Goal: Information Seeking & Learning: Learn about a topic

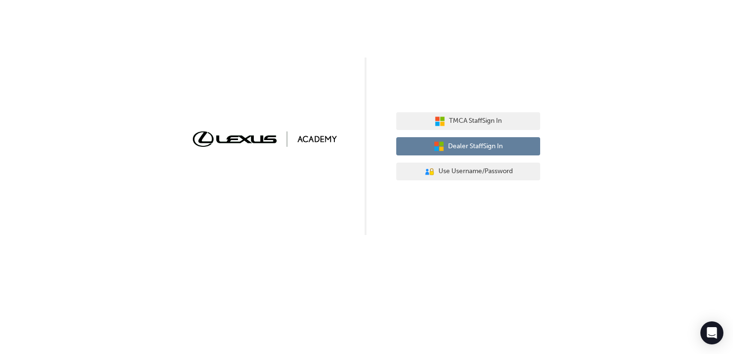
click at [511, 149] on button "Dealer Staff Sign In" at bounding box center [468, 146] width 144 height 18
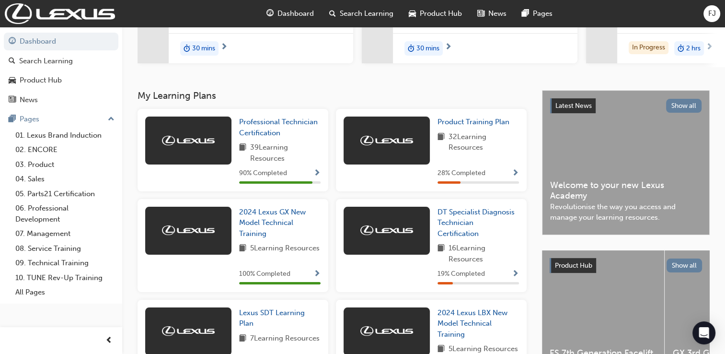
scroll to position [144, 0]
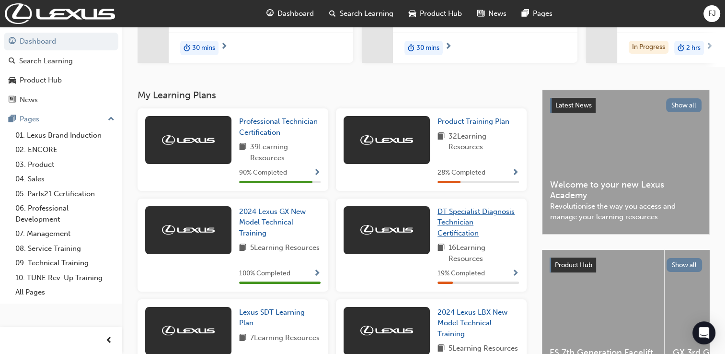
click at [464, 222] on span "DT Specialist Diagnosis Technician Certification" at bounding box center [476, 222] width 77 height 30
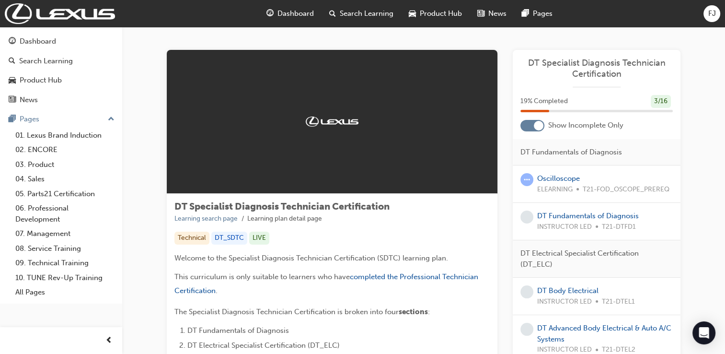
click at [532, 122] on div at bounding box center [533, 126] width 24 height 12
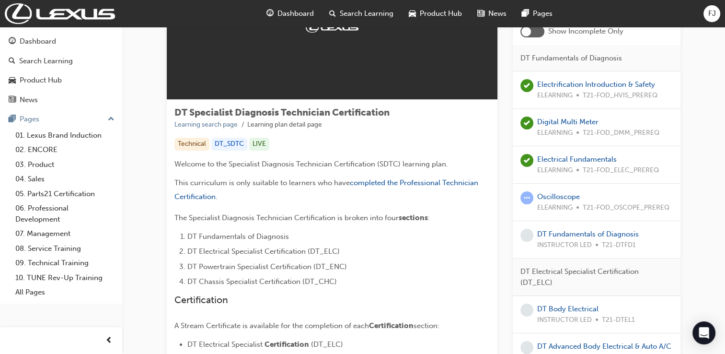
scroll to position [96, 0]
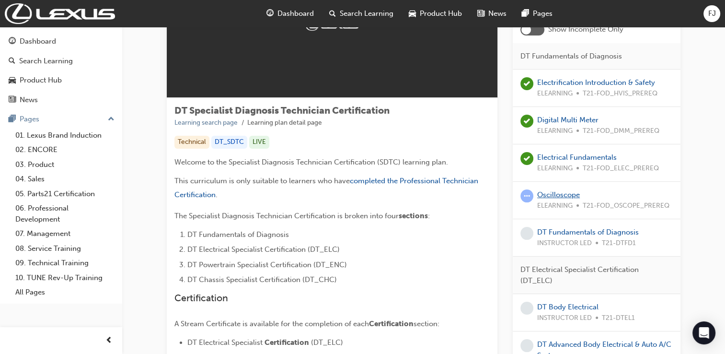
click at [555, 192] on link "Oscilloscope" at bounding box center [559, 194] width 43 height 9
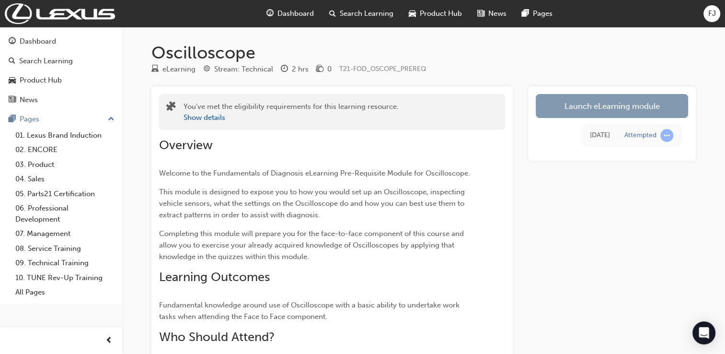
click at [601, 103] on link "Launch eLearning module" at bounding box center [612, 106] width 152 height 24
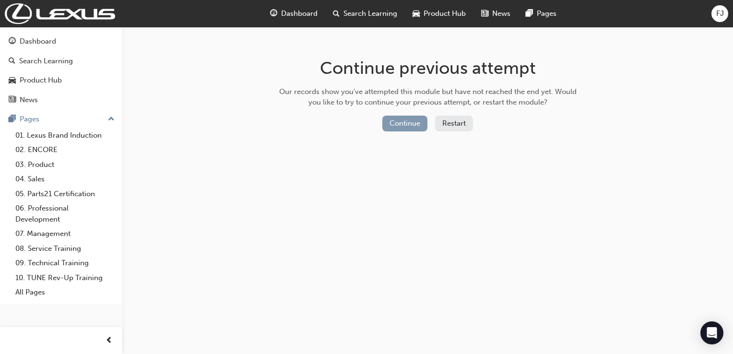
click at [402, 118] on button "Continue" at bounding box center [404, 124] width 45 height 16
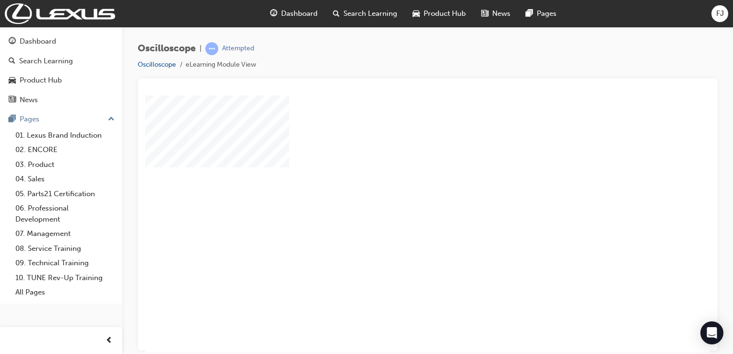
click at [400, 196] on div "play" at bounding box center [400, 196] width 0 height 0
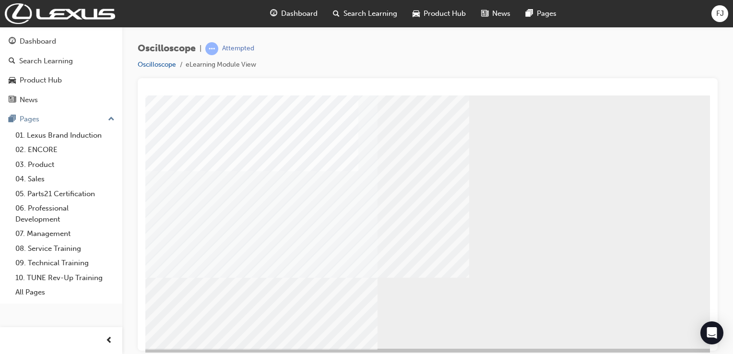
scroll to position [109, 0]
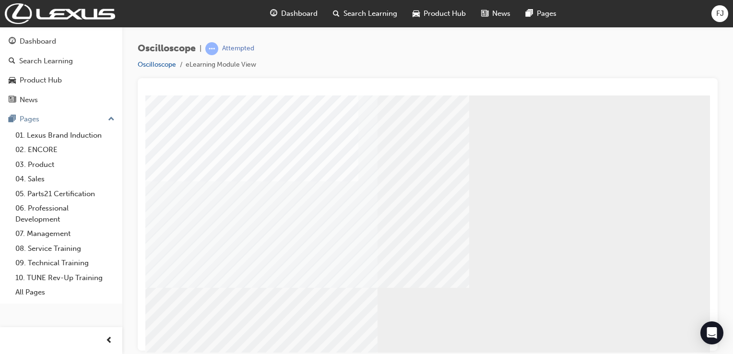
scroll to position [0, 0]
drag, startPoint x: 339, startPoint y: 156, endPoint x: 342, endPoint y: 152, distance: 5.6
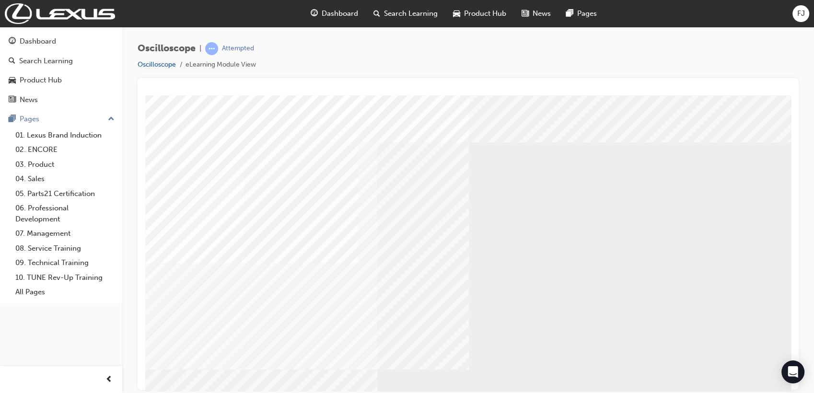
drag, startPoint x: 803, startPoint y: 97, endPoint x: 491, endPoint y: 191, distance: 325.8
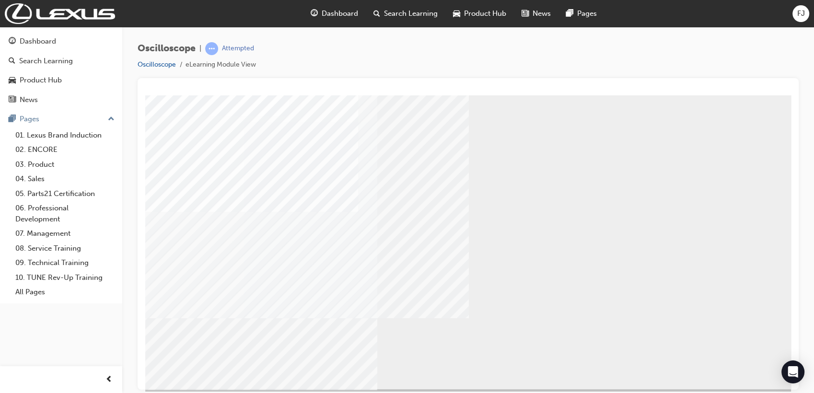
scroll to position [71, 0]
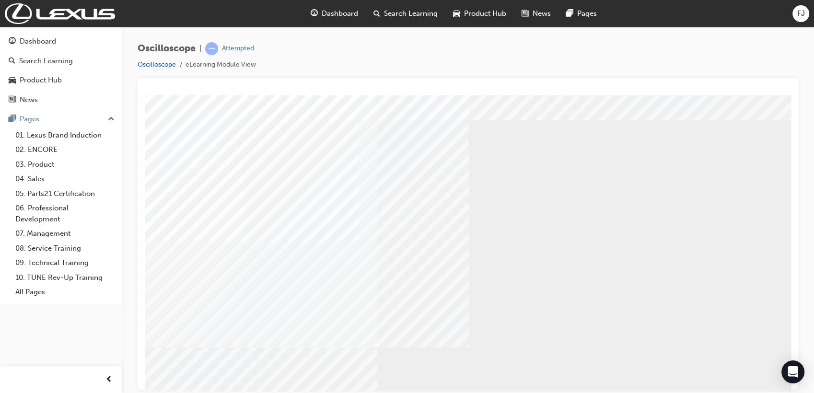
scroll to position [18, 0]
drag, startPoint x: 610, startPoint y: 269, endPoint x: 618, endPoint y: 251, distance: 19.3
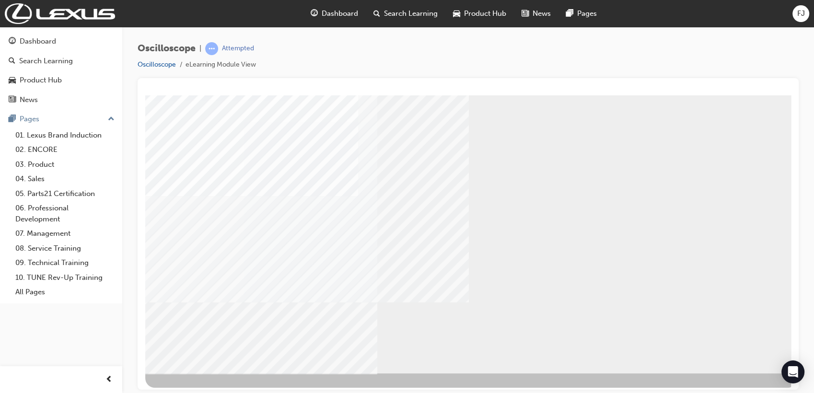
scroll to position [71, 0]
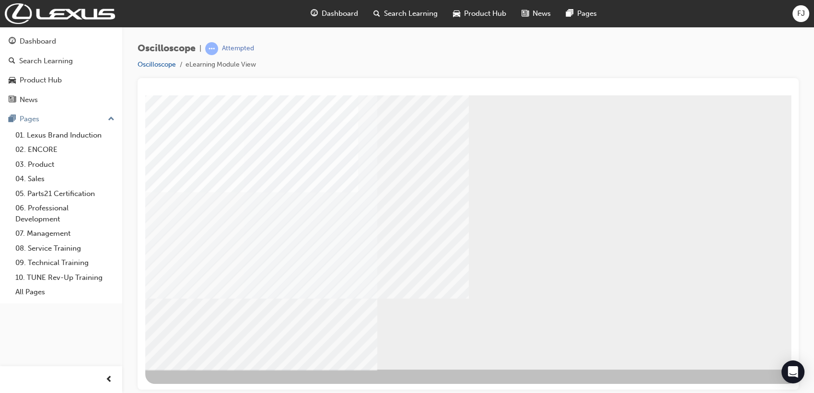
click at [206, 353] on div "NEXT Trigger this button to go to the next slide" at bounding box center [175, 394] width 60 height 17
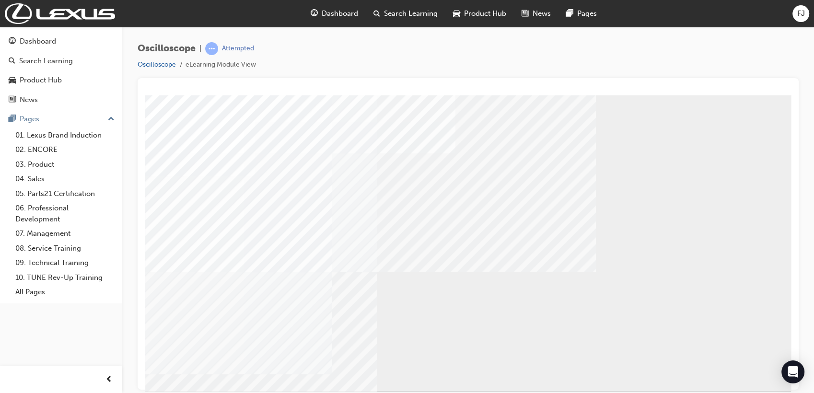
scroll to position [53, 0]
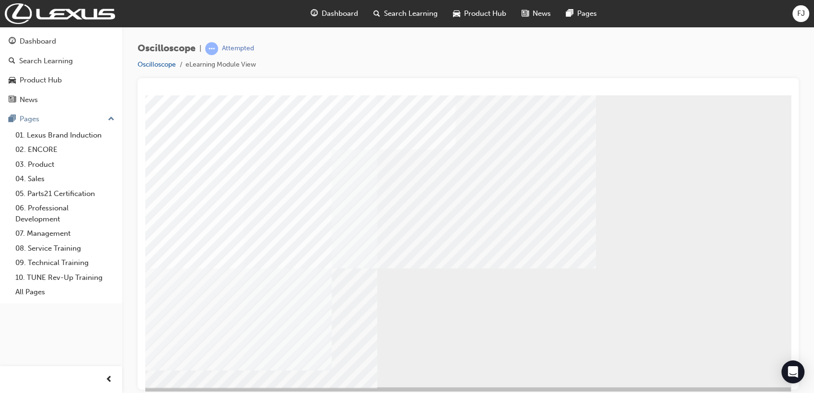
click at [249, 235] on div at bounding box center [471, 214] width 652 height 345
drag, startPoint x: 222, startPoint y: 237, endPoint x: 269, endPoint y: 239, distance: 46.5
click at [269, 239] on div at bounding box center [471, 214] width 652 height 345
drag, startPoint x: 222, startPoint y: 238, endPoint x: 231, endPoint y: 277, distance: 39.7
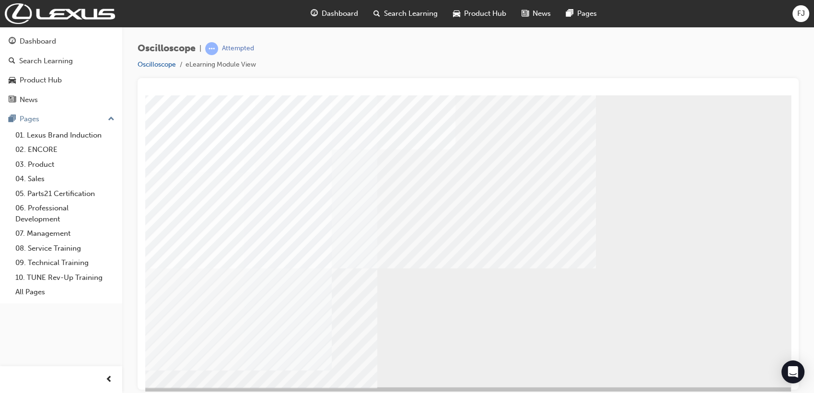
click at [231, 277] on div at bounding box center [471, 214] width 652 height 345
drag, startPoint x: 399, startPoint y: 236, endPoint x: 403, endPoint y: 251, distance: 15.8
click at [403, 253] on div at bounding box center [471, 214] width 652 height 345
drag, startPoint x: 403, startPoint y: 238, endPoint x: 416, endPoint y: 237, distance: 13.0
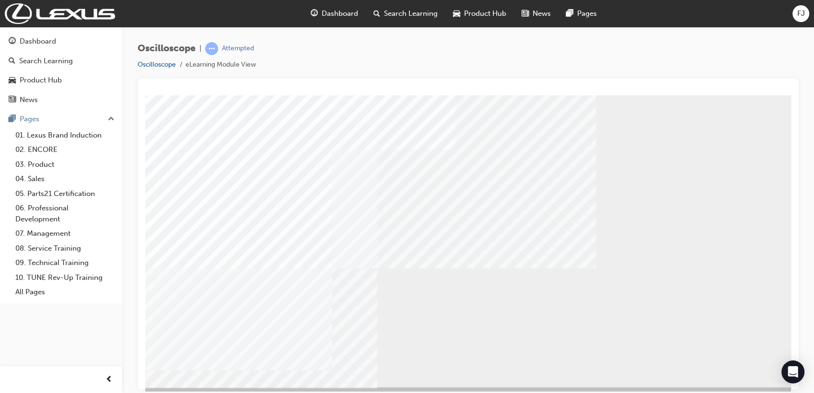
drag, startPoint x: 401, startPoint y: 230, endPoint x: 422, endPoint y: 240, distance: 22.9
click at [422, 240] on div at bounding box center [471, 214] width 652 height 345
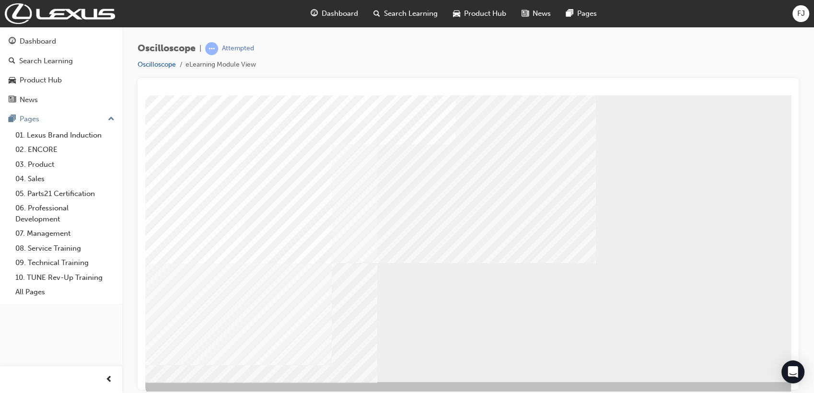
scroll to position [71, 0]
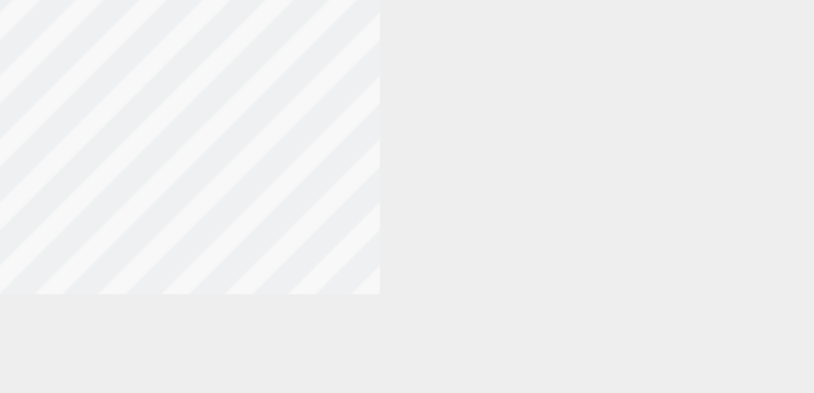
scroll to position [0, 14]
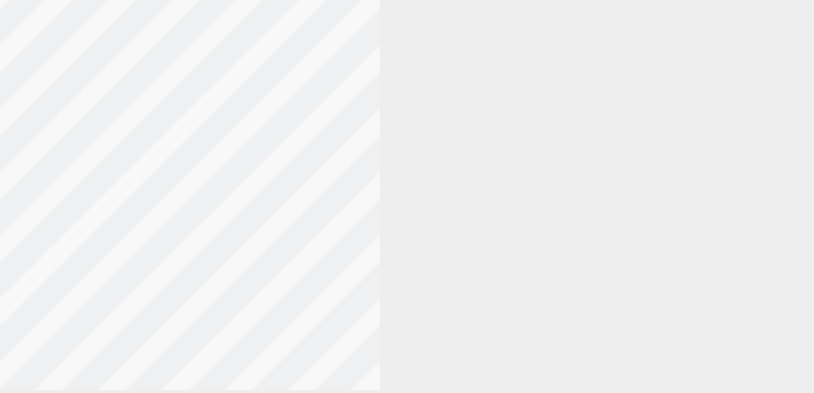
drag, startPoint x: -704, startPoint y: -272, endPoint x: -670, endPoint y: -286, distance: 36.8
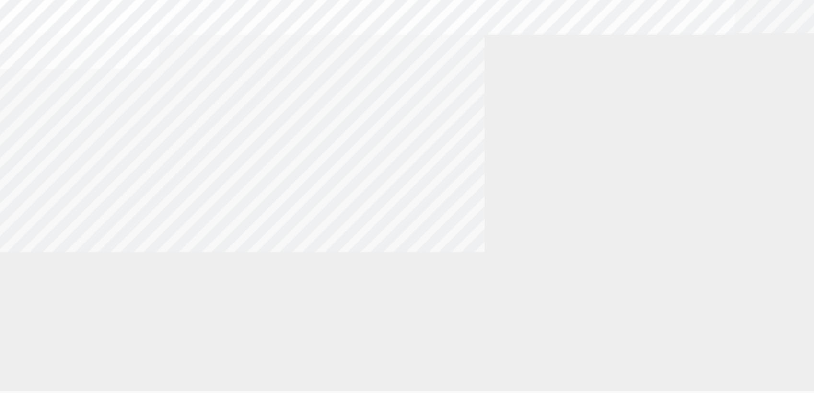
scroll to position [0, 0]
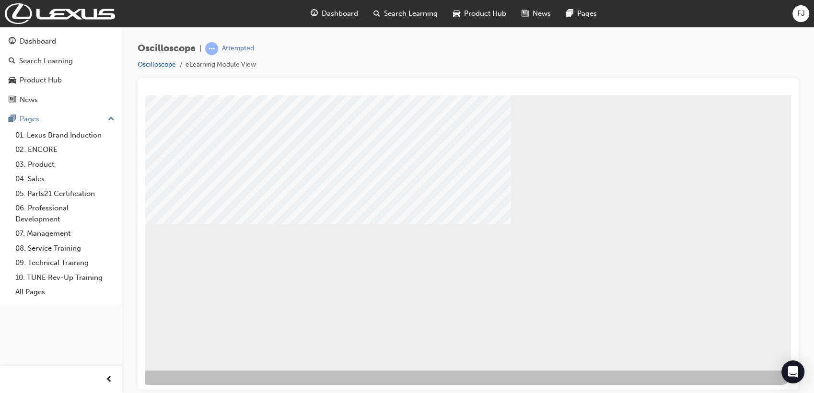
scroll to position [71, 14]
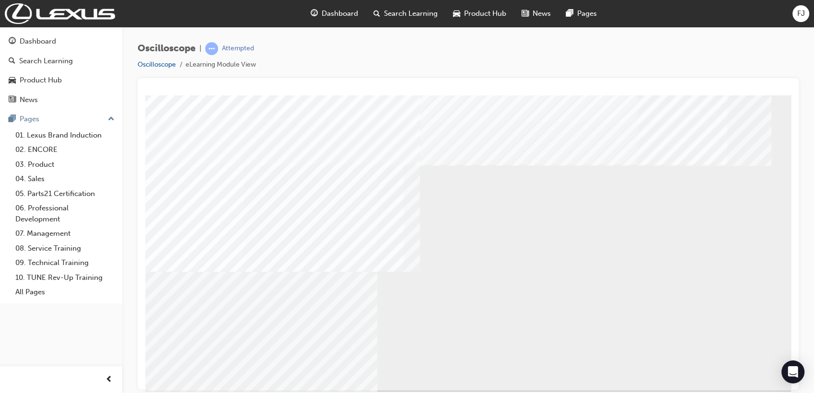
scroll to position [53, 0]
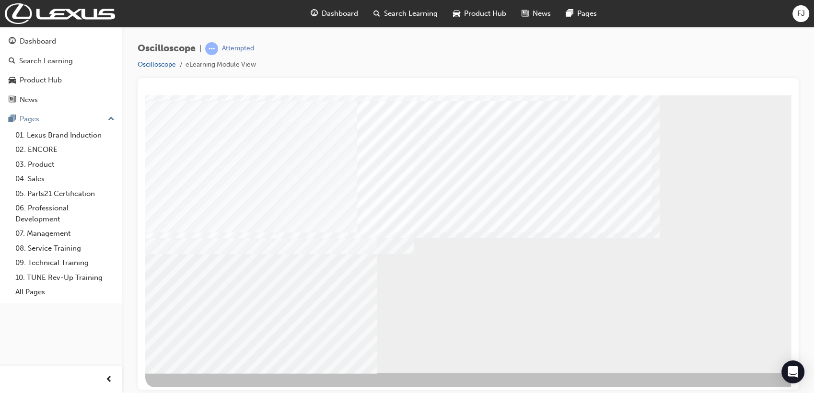
scroll to position [71, 0]
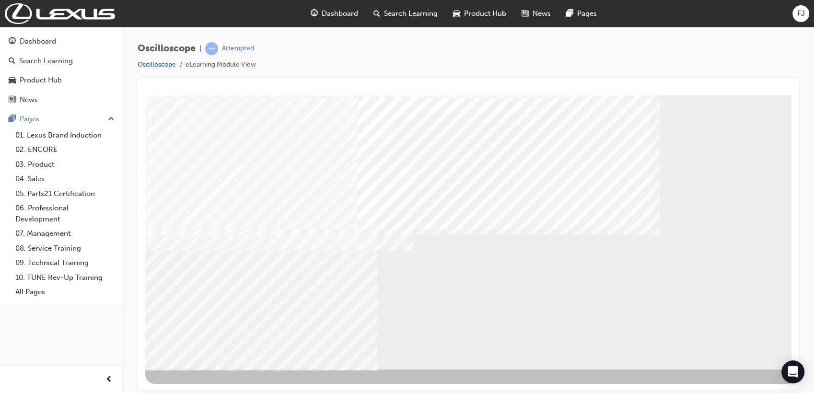
drag, startPoint x: 373, startPoint y: 295, endPoint x: 304, endPoint y: 289, distance: 69.3
click at [304, 289] on div at bounding box center [471, 196] width 652 height 345
drag, startPoint x: 449, startPoint y: 376, endPoint x: 386, endPoint y: 370, distance: 63.6
click at [386, 353] on div at bounding box center [471, 204] width 652 height 360
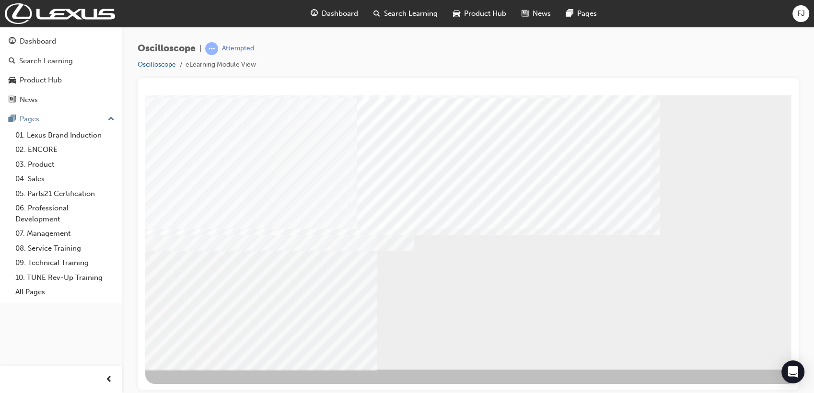
drag, startPoint x: 468, startPoint y: 382, endPoint x: 566, endPoint y: 373, distance: 98.2
click at [562, 353] on div at bounding box center [471, 204] width 652 height 360
drag, startPoint x: 521, startPoint y: 240, endPoint x: 537, endPoint y: 213, distance: 30.9
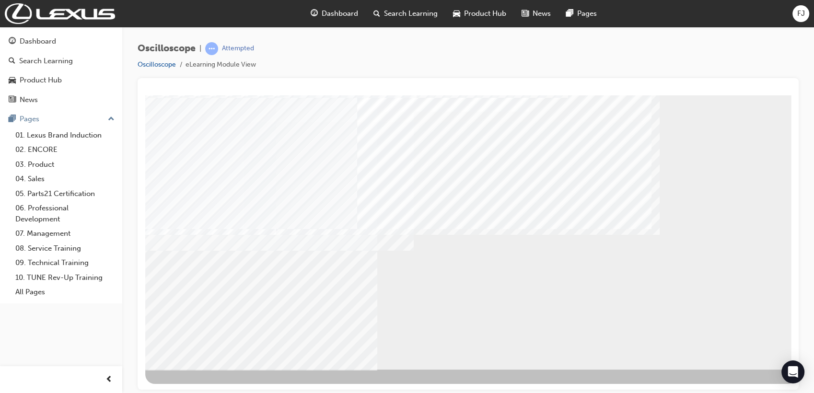
drag, startPoint x: 542, startPoint y: 210, endPoint x: 619, endPoint y: 212, distance: 77.7
drag, startPoint x: 674, startPoint y: 176, endPoint x: 652, endPoint y: 199, distance: 31.9
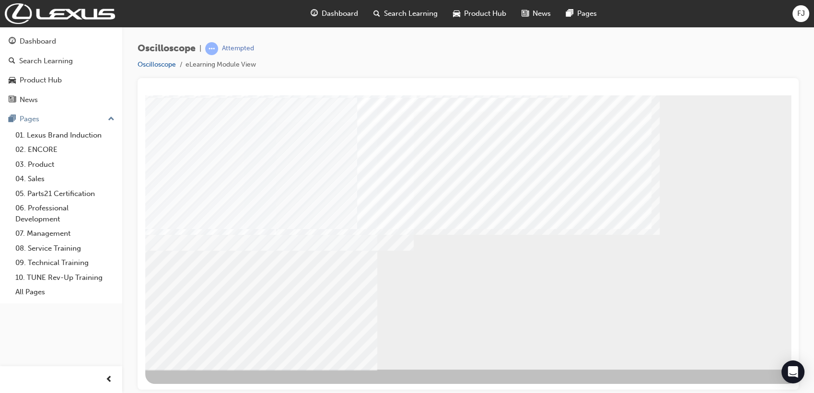
click at [206, 353] on div "NEXT Trigger this button to go to the next slide" at bounding box center [175, 394] width 60 height 17
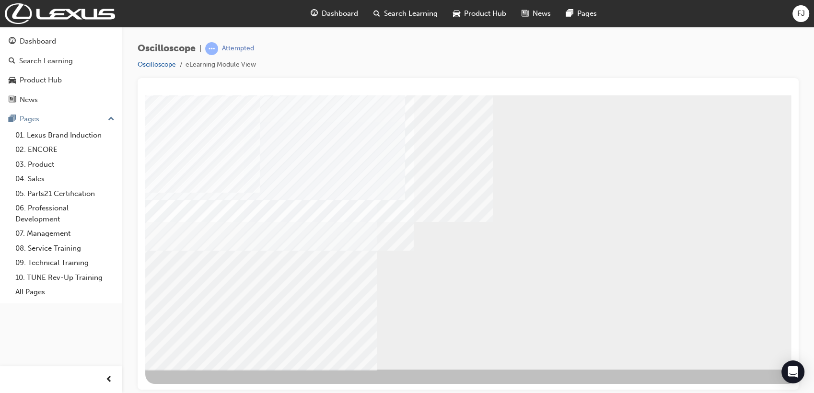
click at [206, 353] on div "BACK Trigger this button to go to the previous slide" at bounding box center [175, 377] width 60 height 17
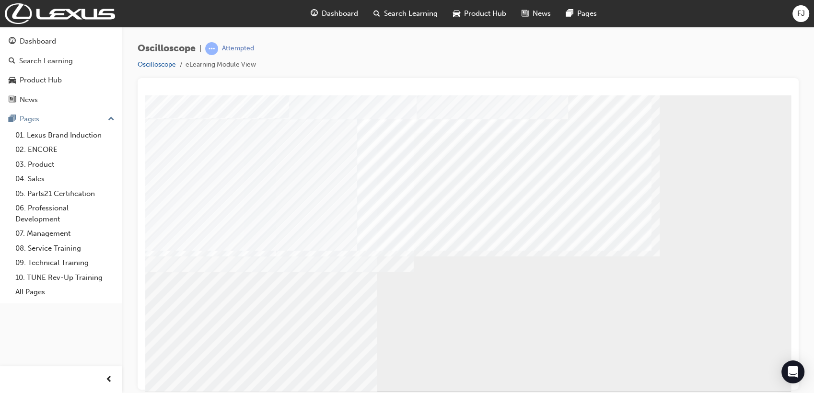
scroll to position [53, 0]
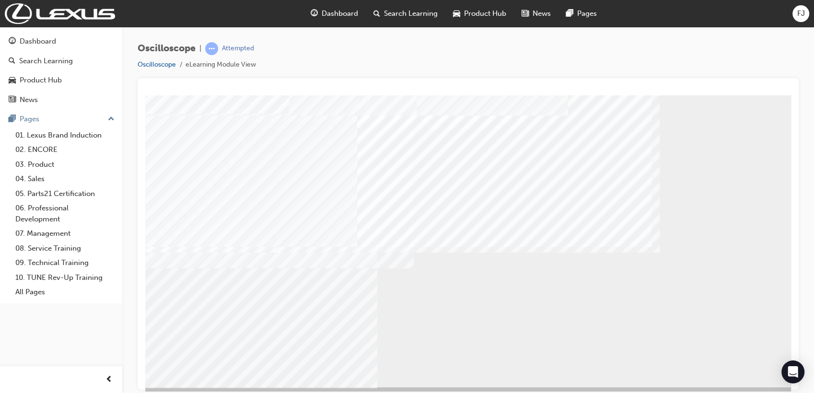
click at [206, 353] on div "BACK Trigger this button to go to the previous slide" at bounding box center [175, 395] width 60 height 17
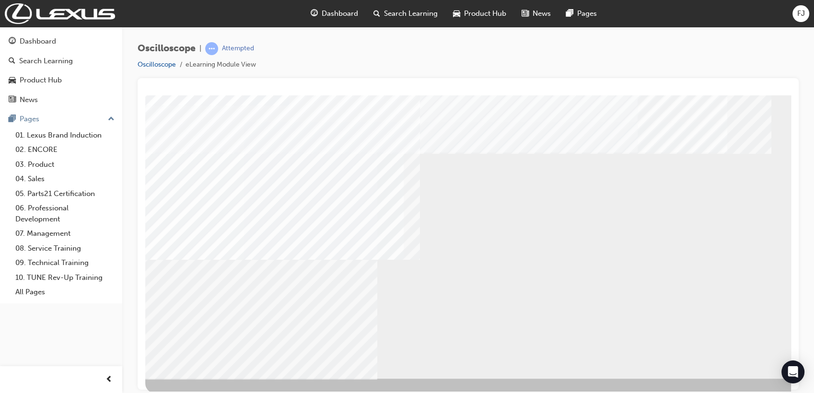
scroll to position [71, 0]
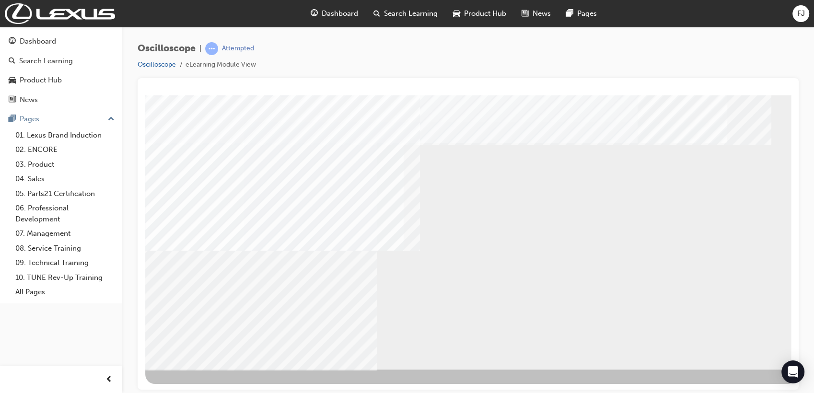
click at [206, 353] on div "BACK Trigger this button to go to the previous slide" at bounding box center [175, 377] width 60 height 17
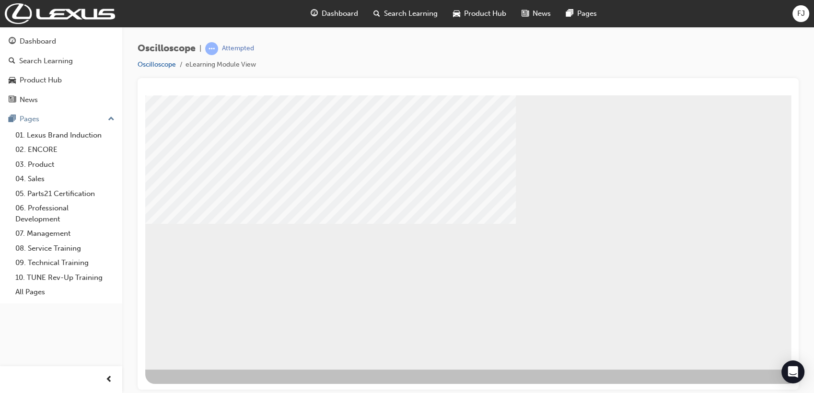
click at [202, 353] on div "BACK Trigger this button to go to the previous slide" at bounding box center [175, 377] width 60 height 17
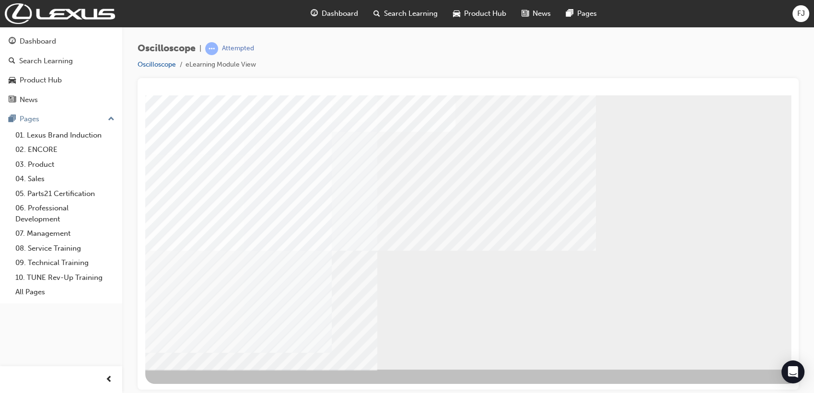
click at [206, 353] on div "BACK Trigger this button to go to the previous slide" at bounding box center [175, 377] width 60 height 17
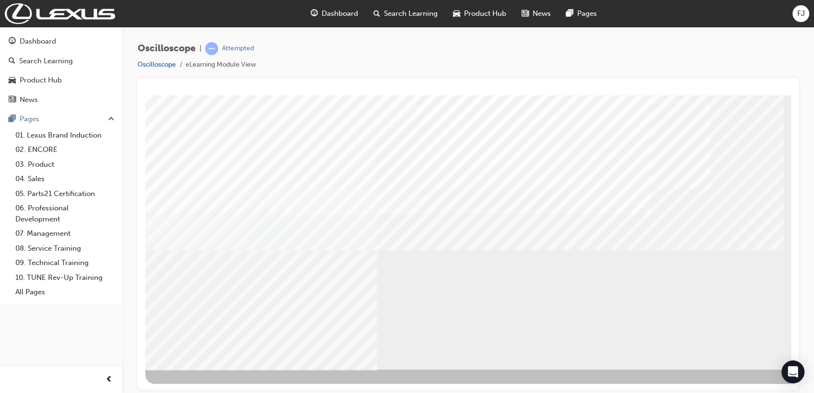
click at [206, 353] on div "BACK Trigger this button to go to the previous slide" at bounding box center [175, 377] width 60 height 17
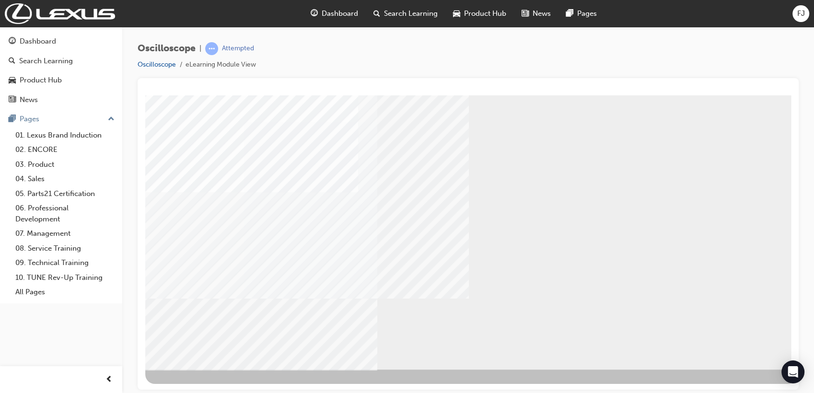
click at [206, 353] on div "NEXT Trigger this button to go to the next slide" at bounding box center [175, 394] width 60 height 17
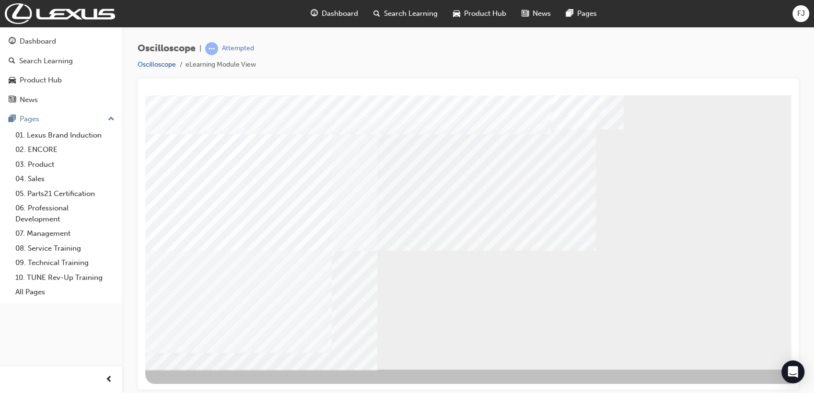
click at [206, 353] on div "BACK Trigger this button to go to the previous slide" at bounding box center [175, 377] width 60 height 17
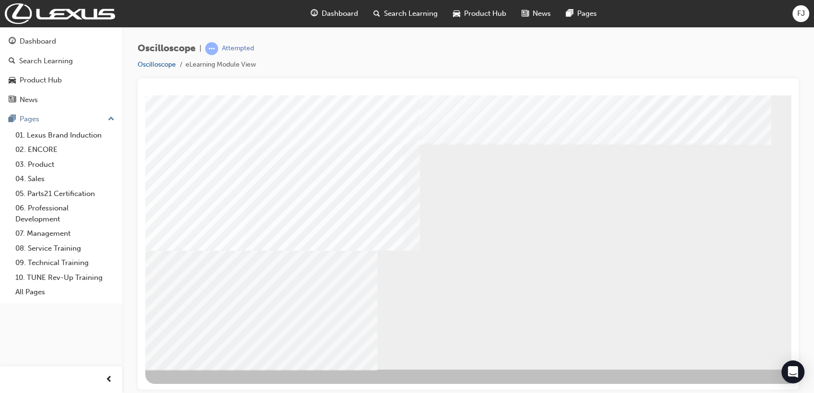
click at [206, 353] on div "NEXT Trigger this button to go to the next slide" at bounding box center [175, 394] width 60 height 17
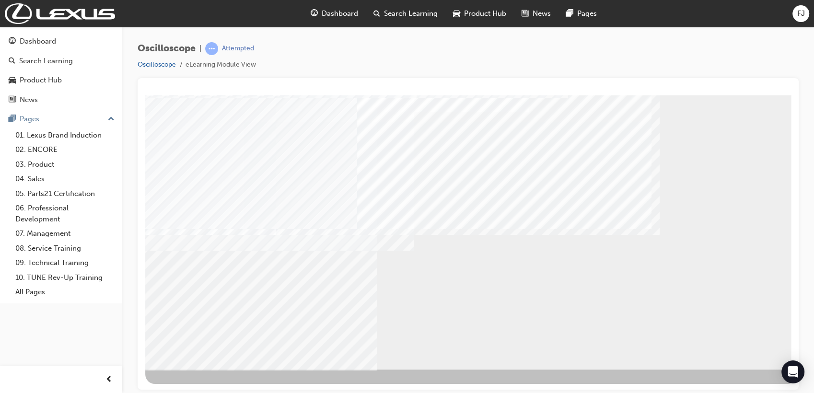
click at [206, 353] on div "NEXT Trigger this button to go to the next slide" at bounding box center [175, 394] width 60 height 17
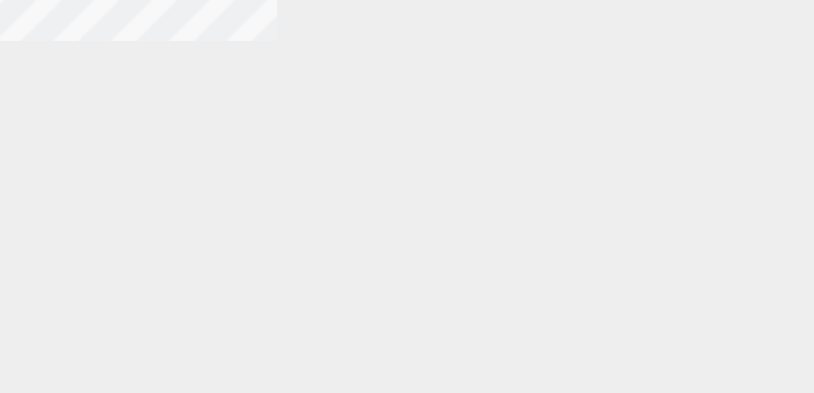
scroll to position [61, 0]
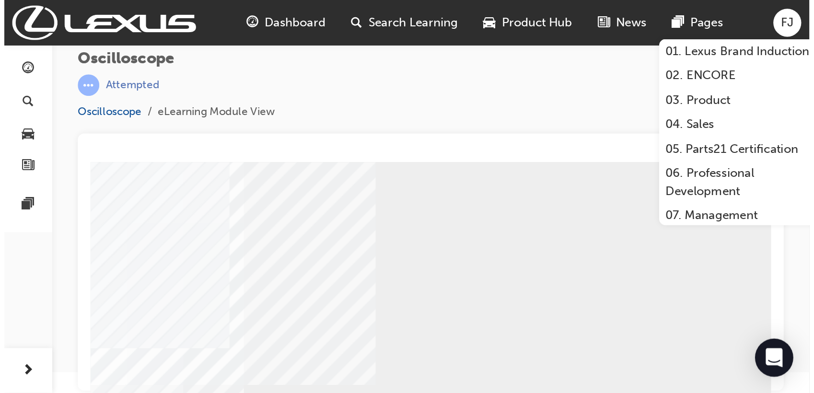
scroll to position [0, 0]
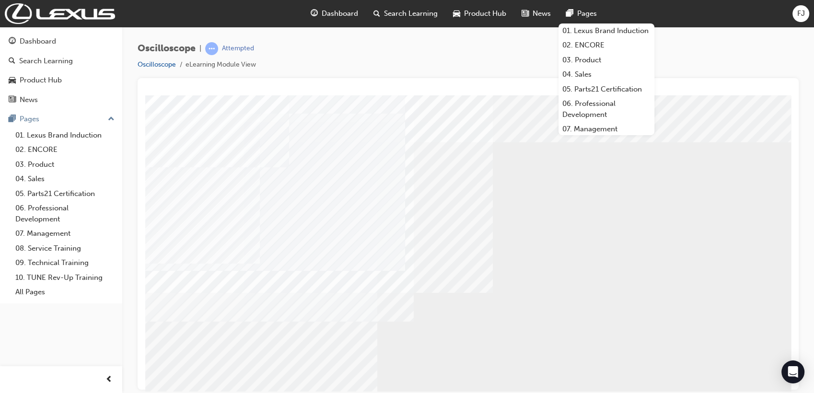
drag, startPoint x: 616, startPoint y: 95, endPoint x: 479, endPoint y: 141, distance: 143.6
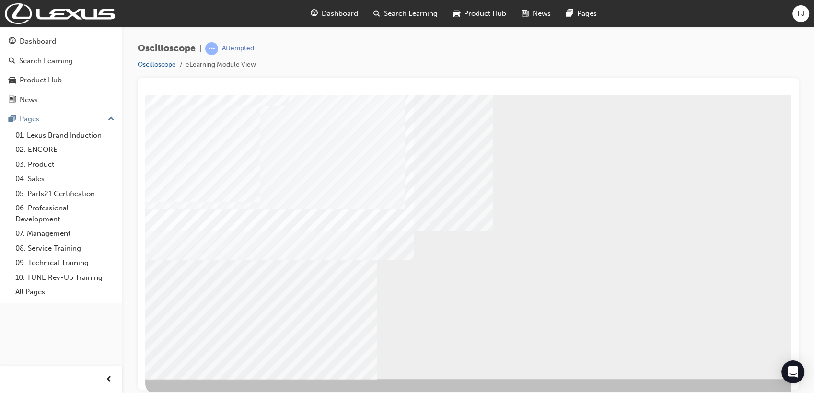
scroll to position [70, 0]
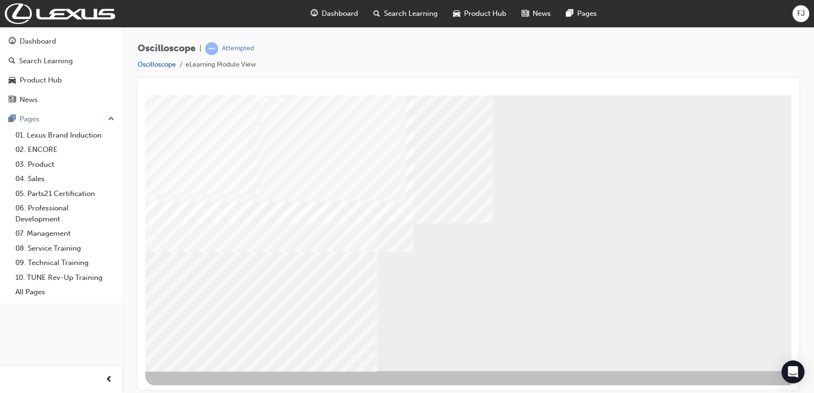
click at [206, 353] on div "NEXT Trigger this button to go to the next slide" at bounding box center [175, 396] width 60 height 17
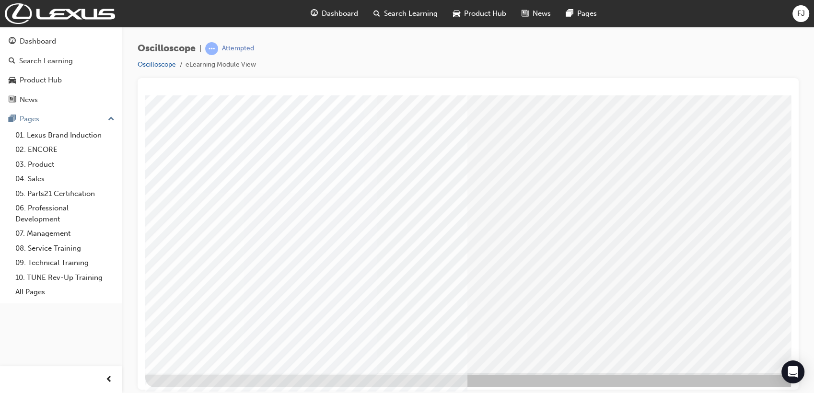
scroll to position [71, 0]
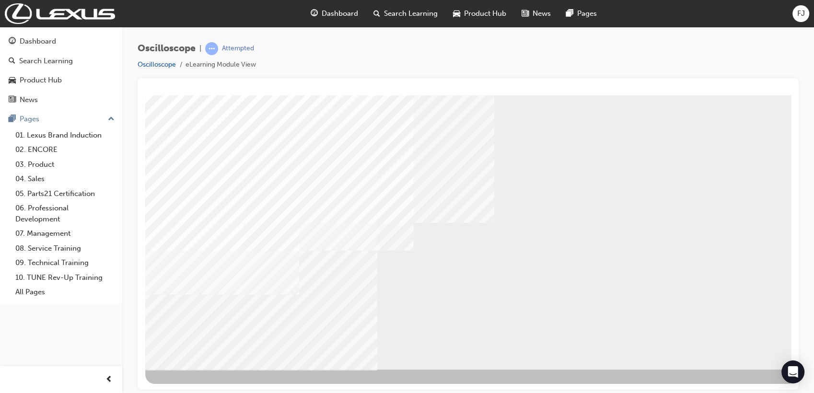
click at [206, 353] on div "BACK Trigger this button to go to the previous slide" at bounding box center [175, 377] width 60 height 17
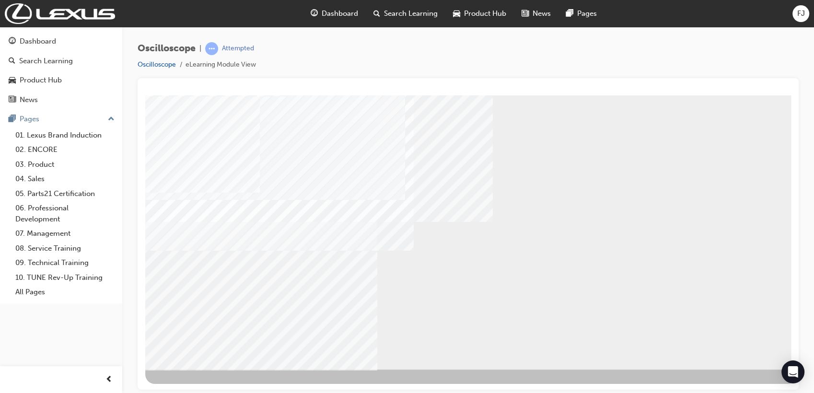
click at [206, 353] on div "BACK Trigger this button to go to the previous slide" at bounding box center [175, 377] width 60 height 17
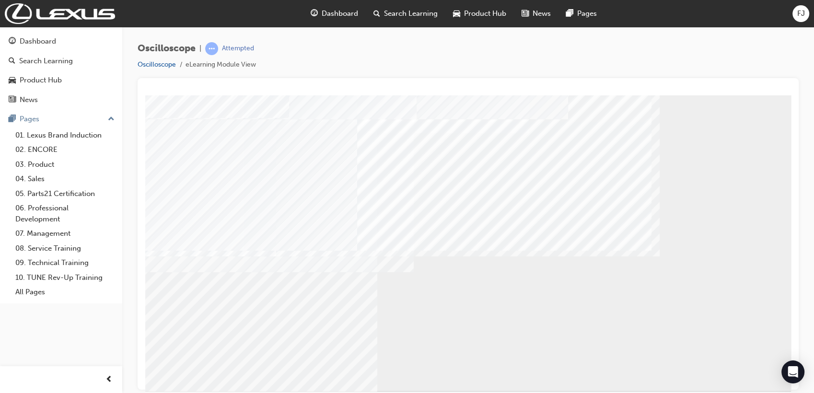
scroll to position [53, 0]
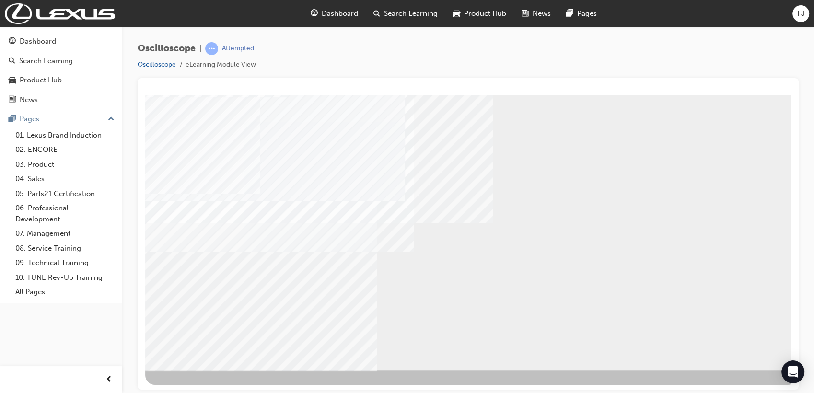
scroll to position [71, 0]
click at [206, 353] on div "NEXT Trigger this button to go to the next slide" at bounding box center [175, 394] width 60 height 17
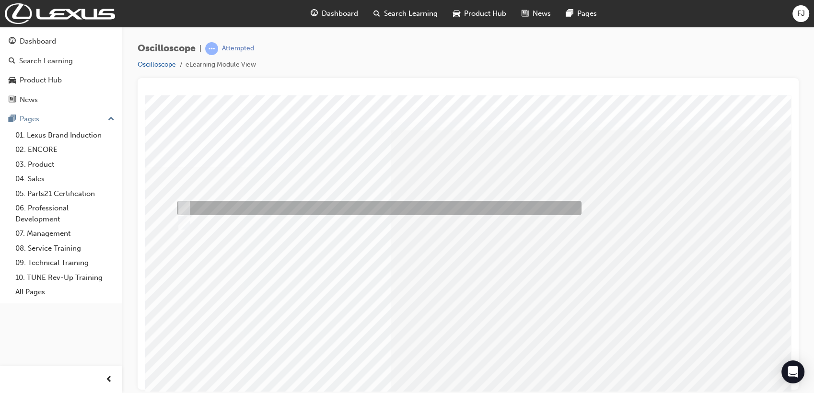
click at [183, 205] on input "True" at bounding box center [182, 208] width 11 height 11
radio input "true"
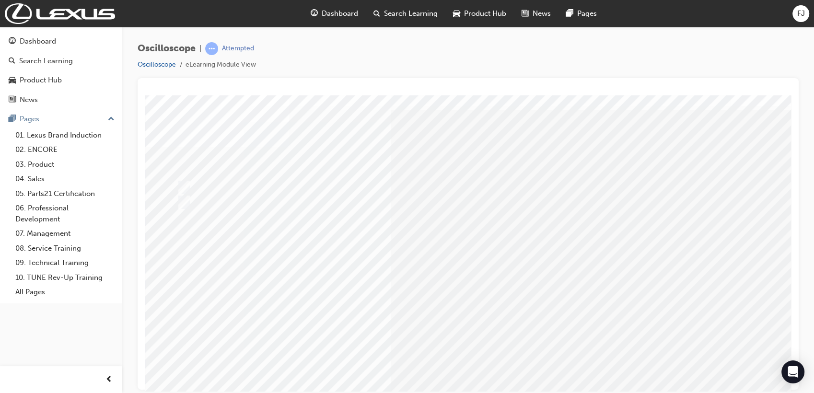
scroll to position [18, 0]
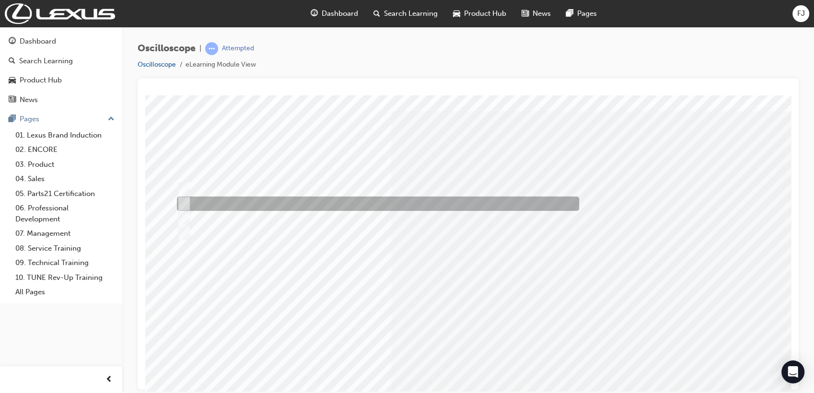
scroll to position [19, 0]
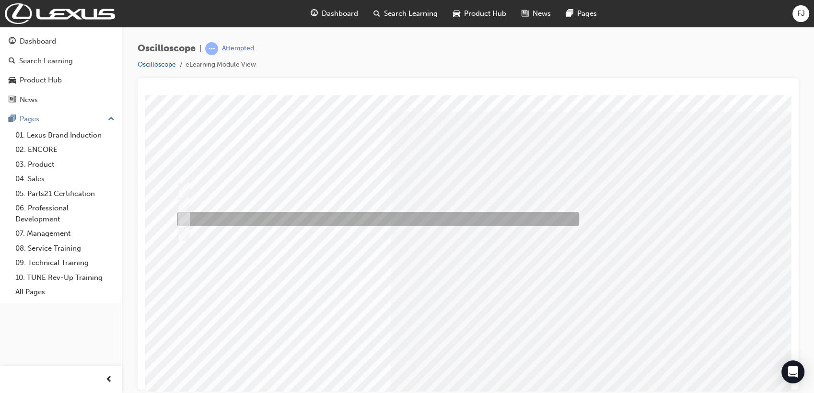
click at [183, 218] on input "Continuously variable resistor" at bounding box center [182, 219] width 11 height 11
radio input "true"
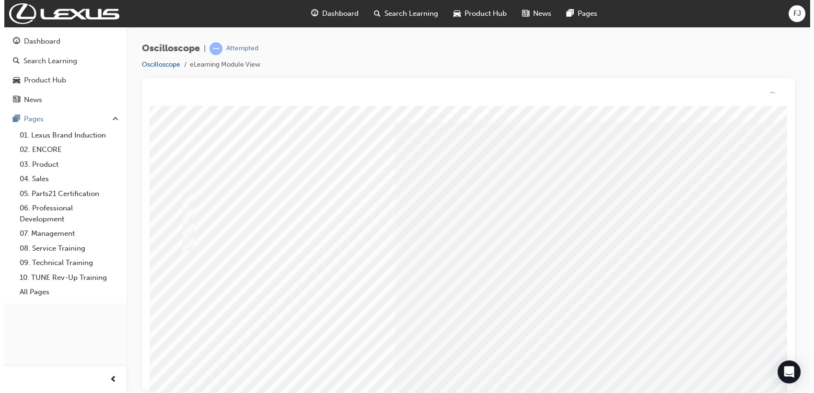
scroll to position [0, 0]
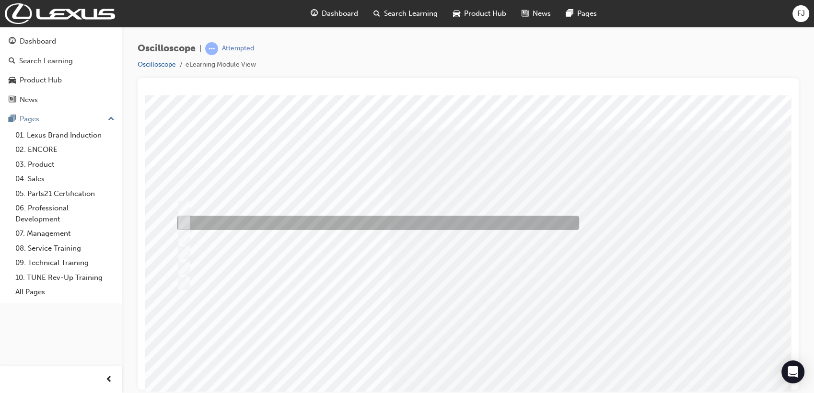
click at [186, 220] on input "On-Off" at bounding box center [182, 223] width 11 height 11
radio input "true"
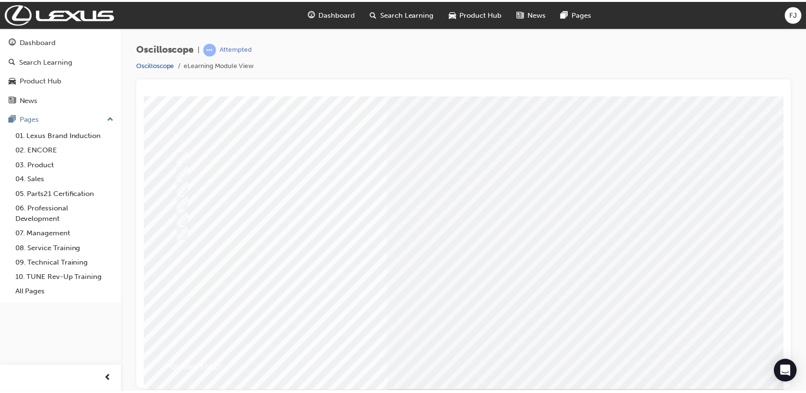
scroll to position [53, 0]
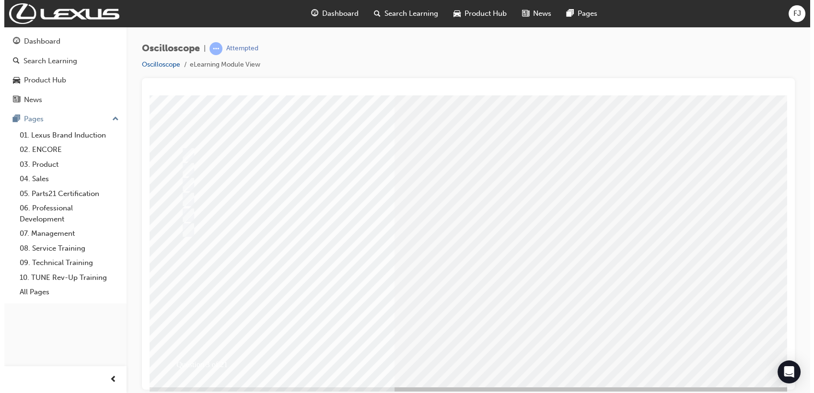
scroll to position [0, 0]
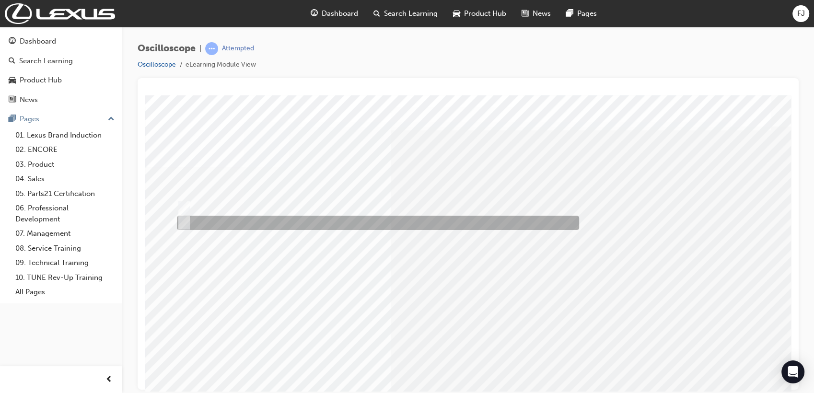
click at [192, 224] on div at bounding box center [376, 223] width 402 height 14
radio input "true"
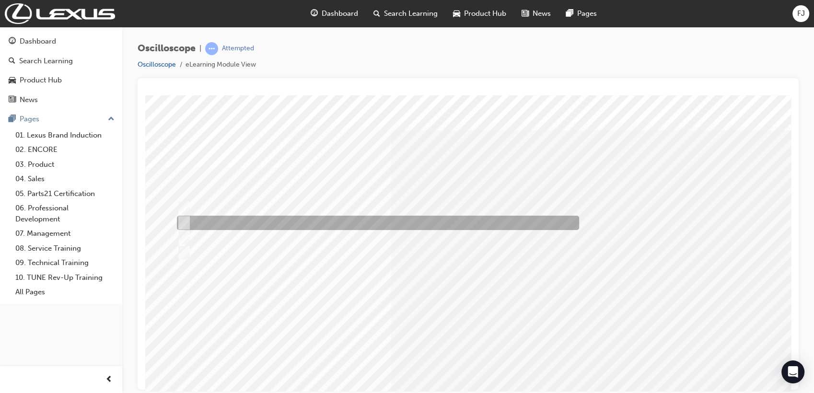
click at [186, 222] on input "How many times per second the signal state changes from high to low." at bounding box center [182, 223] width 11 height 11
radio input "true"
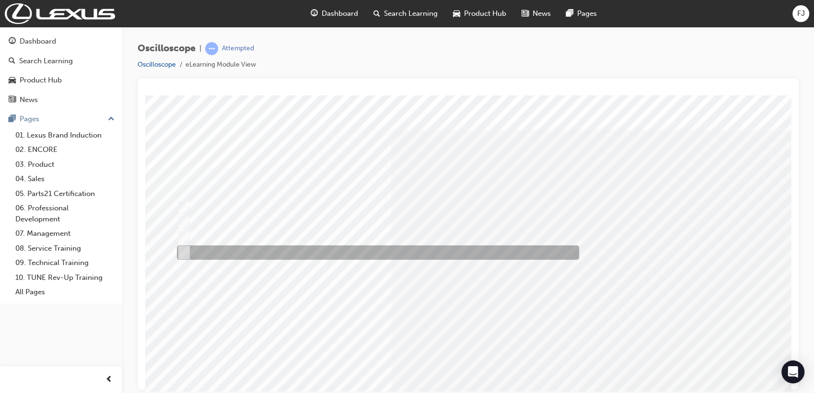
click at [184, 252] on input "How long a signal stays ON or OFF." at bounding box center [182, 252] width 11 height 11
radio input "true"
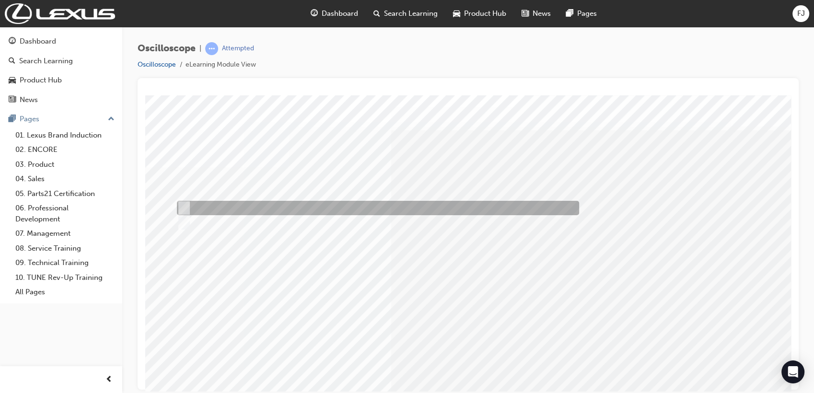
click at [187, 209] on input "True" at bounding box center [182, 208] width 11 height 11
radio input "true"
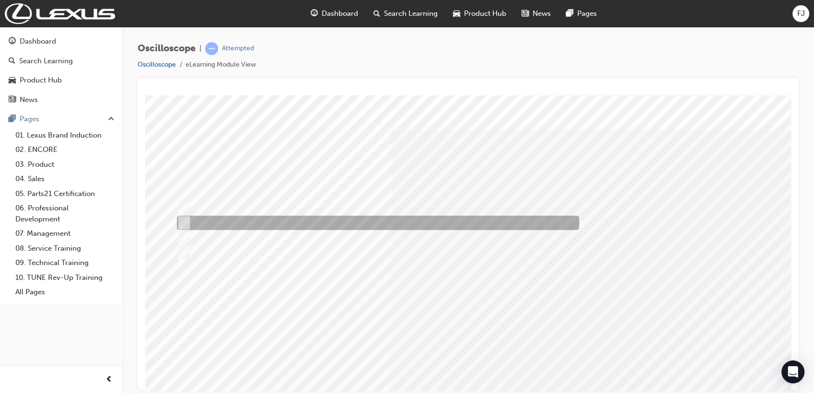
click at [184, 223] on input "How many times per second the signal state changes from high to low." at bounding box center [182, 223] width 11 height 11
radio input "true"
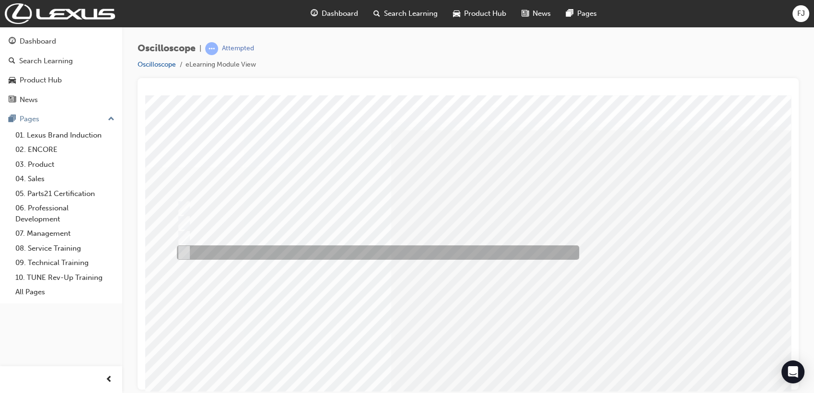
click at [182, 248] on input "How long a signal stays ON or OFF." at bounding box center [182, 252] width 11 height 11
radio input "true"
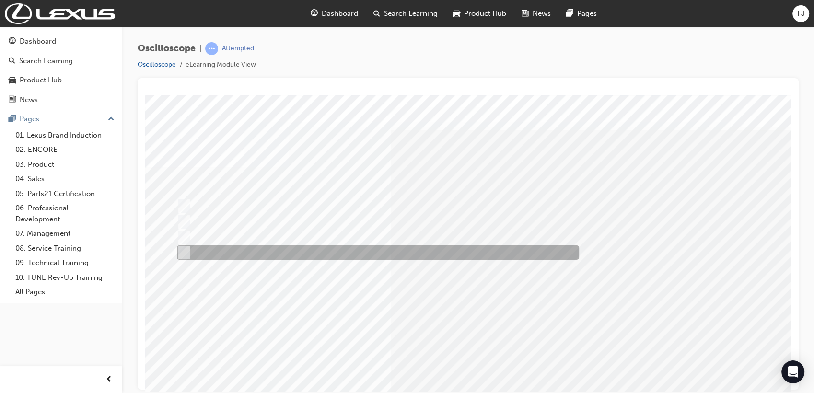
click at [190, 253] on div at bounding box center [376, 252] width 402 height 14
radio input "true"
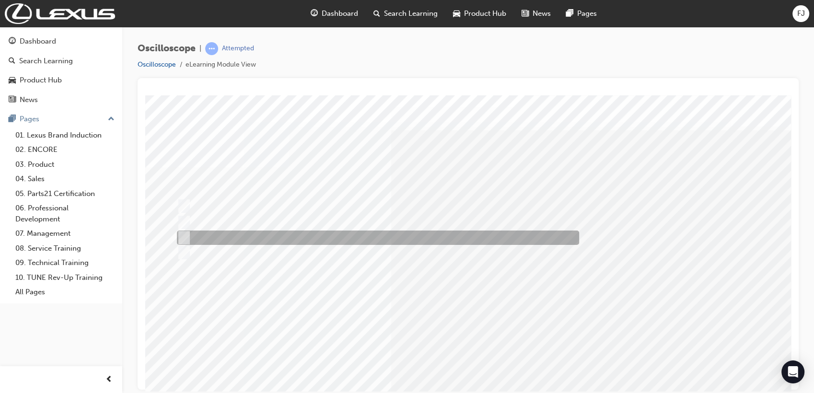
click at [182, 235] on input "A set of instructions for each possible condition an ECU may see." at bounding box center [182, 238] width 11 height 11
radio input "true"
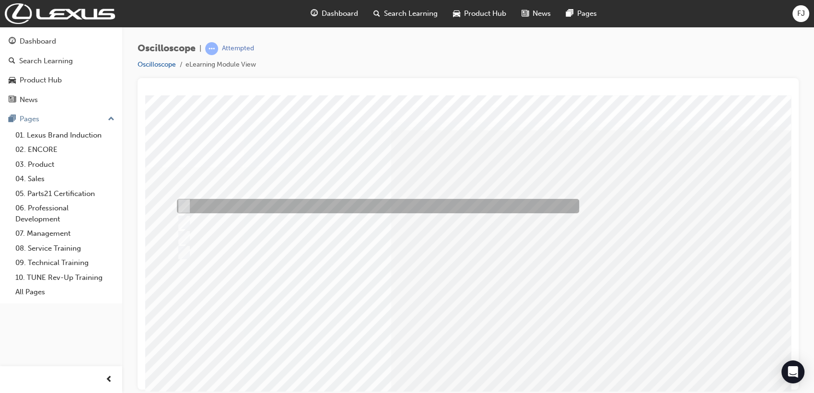
click at [189, 204] on div at bounding box center [376, 206] width 402 height 14
radio input "true"
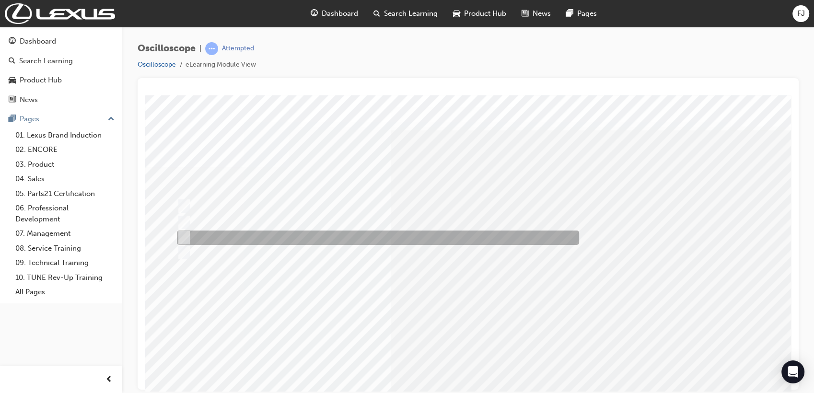
click at [183, 235] on input "A set of instructions for each possible condition an ECU may see." at bounding box center [182, 238] width 11 height 11
radio input "true"
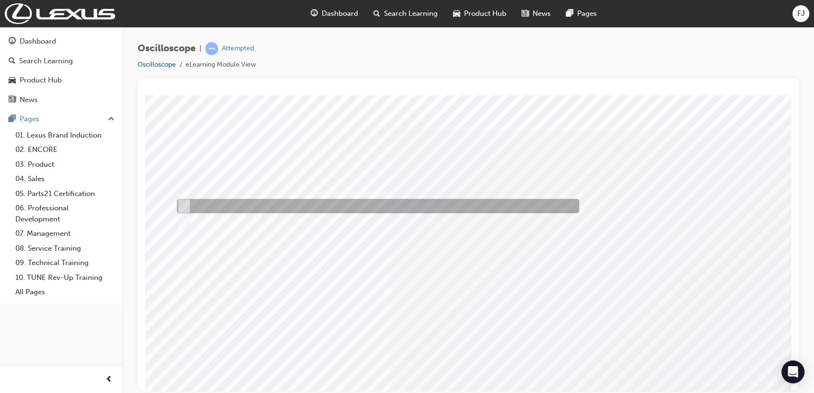
click at [184, 201] on input "Horizontal – Time & Vertical – Voltage" at bounding box center [182, 206] width 11 height 11
radio input "true"
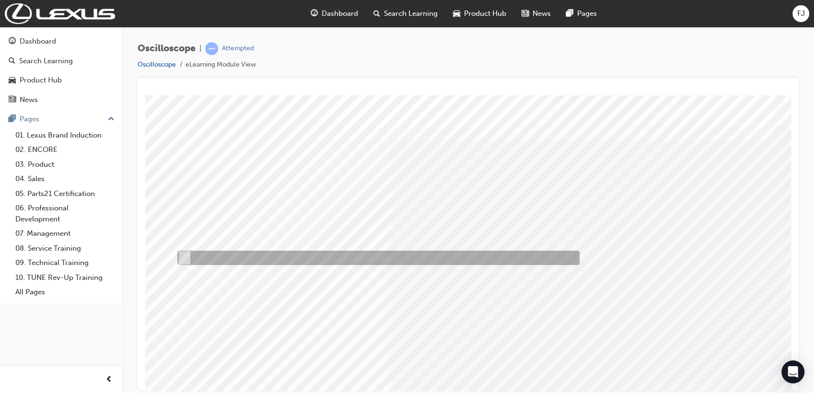
click at [182, 255] on input "The channel check box has been left unchecked." at bounding box center [182, 258] width 11 height 11
radio input "true"
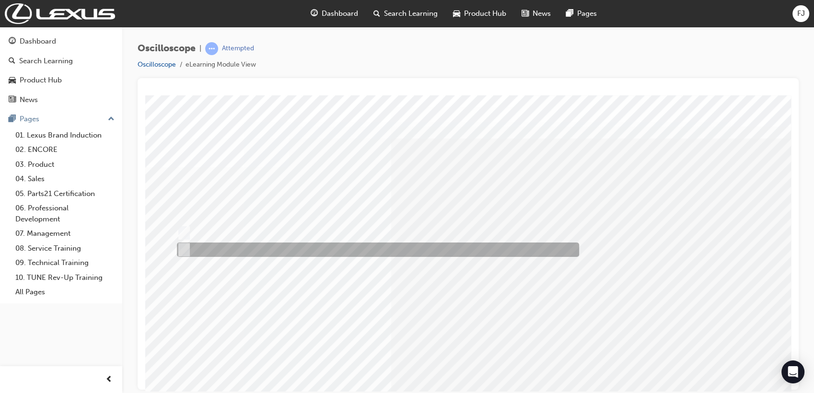
click at [182, 252] on input "Each channel can be set independently." at bounding box center [182, 250] width 11 height 11
radio input "true"
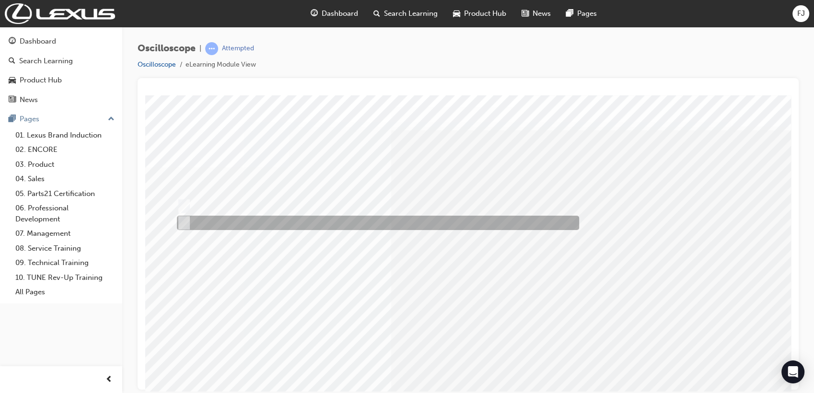
click at [186, 222] on input "Each channel can be set independently." at bounding box center [182, 223] width 11 height 11
radio input "true"
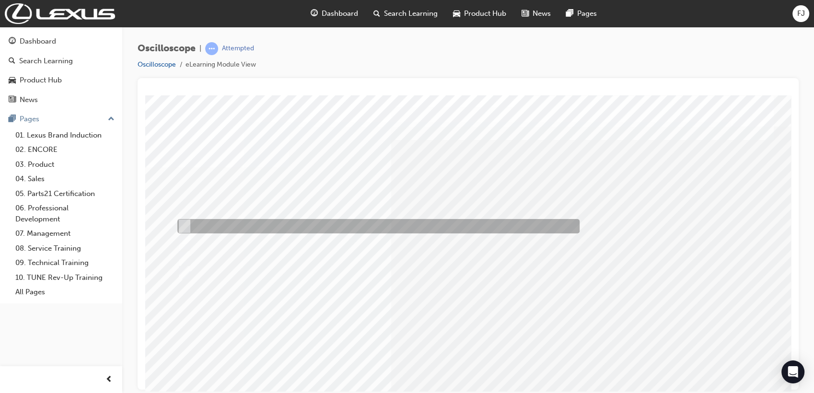
click at [181, 222] on input "Set multiple trigger conditions allowing a readable waveform" at bounding box center [182, 226] width 11 height 11
radio input "true"
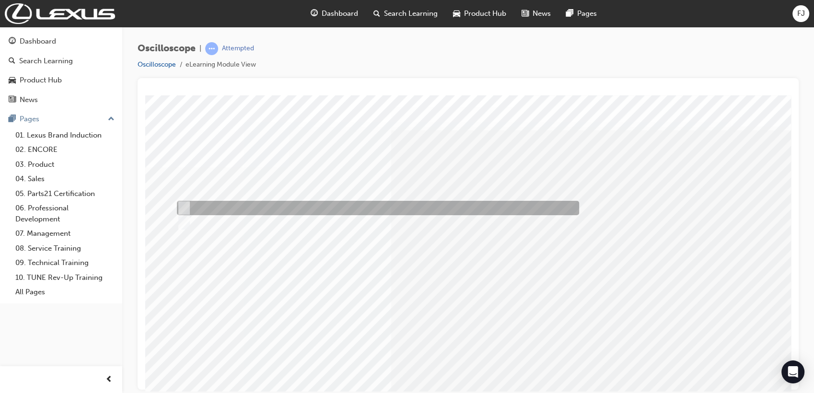
click at [180, 203] on input "True" at bounding box center [182, 208] width 11 height 11
radio input "true"
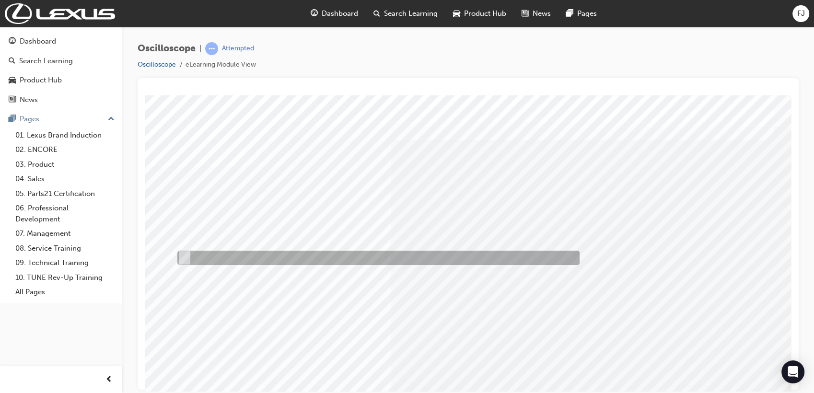
click at [185, 257] on input "AUTO selection" at bounding box center [182, 258] width 11 height 11
radio input "true"
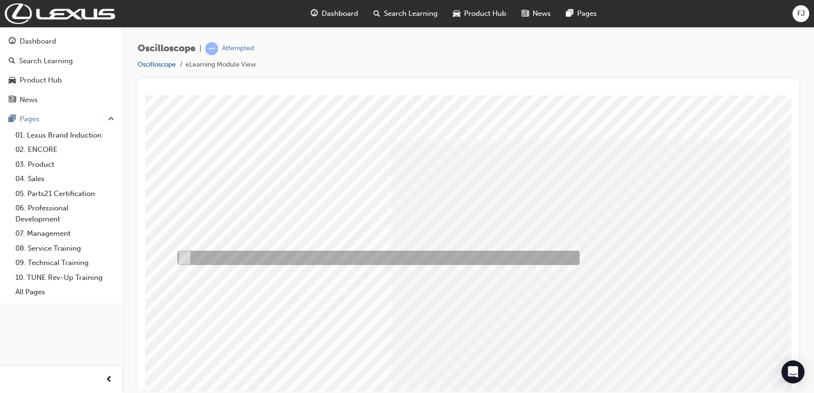
click at [181, 255] on input "Trigger position marker" at bounding box center [182, 258] width 11 height 11
radio input "true"
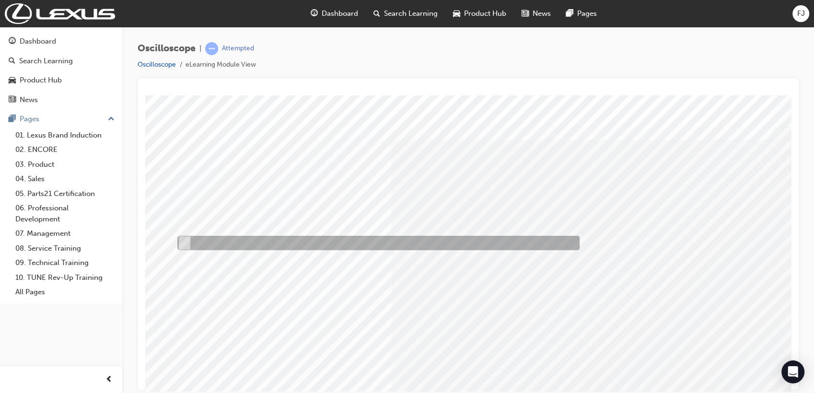
click at [185, 241] on input "Trigger mode display area" at bounding box center [182, 243] width 11 height 11
radio input "true"
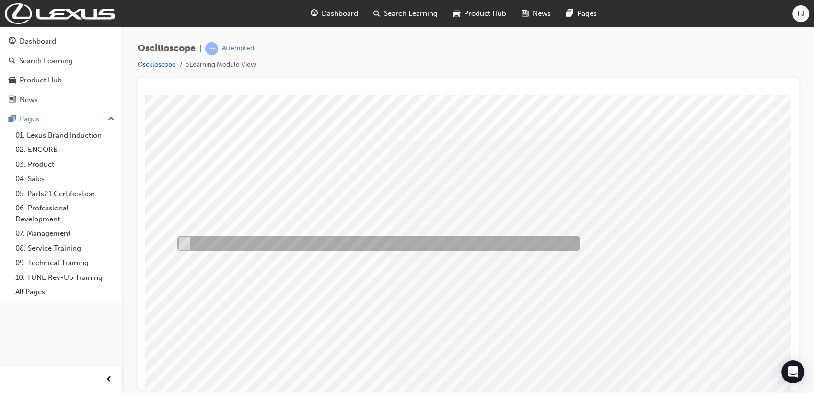
click at [191, 244] on div at bounding box center [376, 243] width 402 height 14
radio input "true"
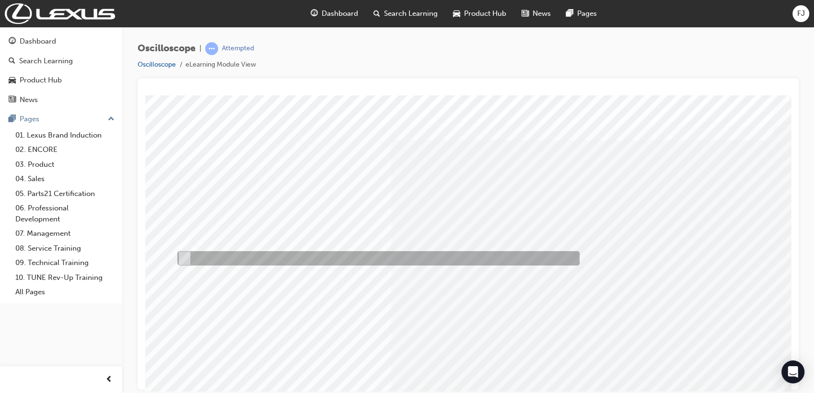
click at [181, 257] on input "Adjust the voltage and time scale divisions" at bounding box center [182, 258] width 11 height 11
radio input "true"
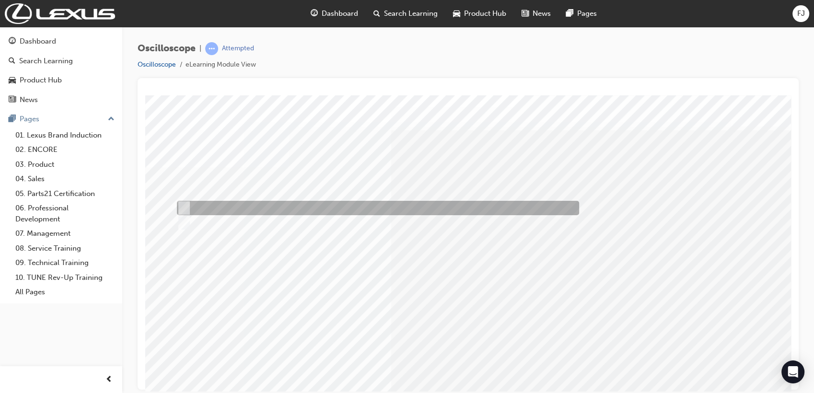
click at [187, 207] on div at bounding box center [376, 208] width 402 height 14
radio input "true"
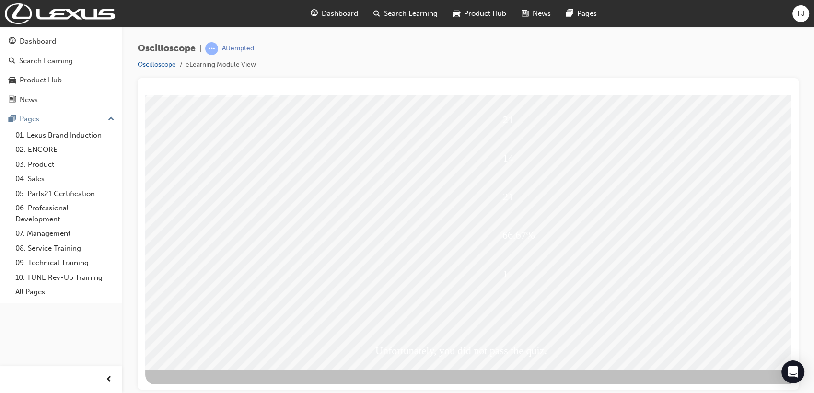
scroll to position [71, 0]
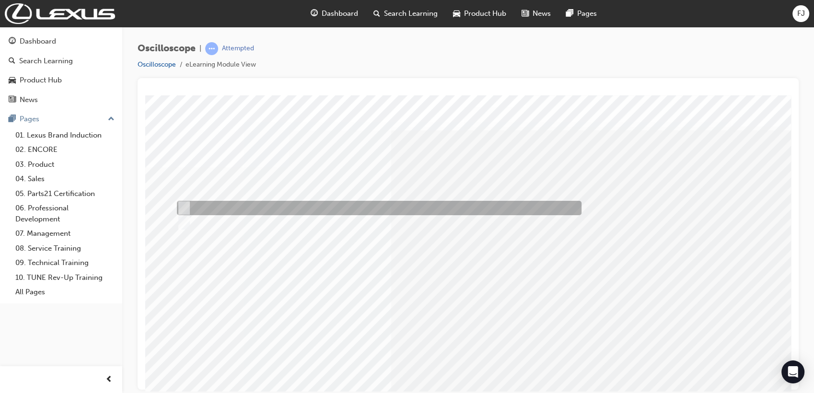
click at [185, 203] on input "True" at bounding box center [182, 208] width 11 height 11
radio input "true"
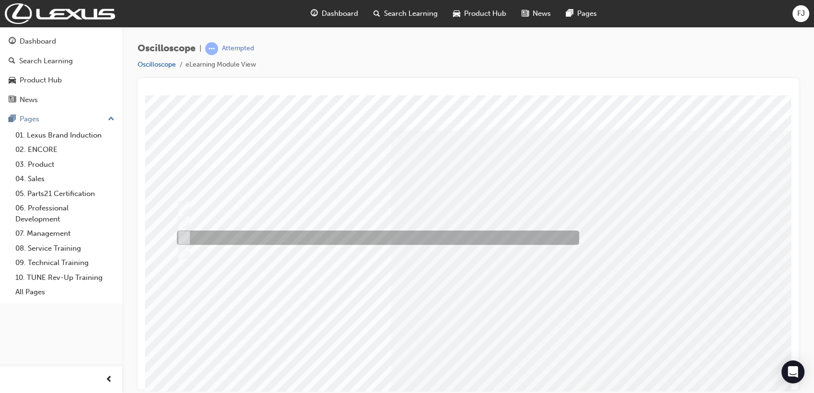
click at [182, 236] on input "Continuously variable resistor" at bounding box center [182, 238] width 11 height 11
radio input "true"
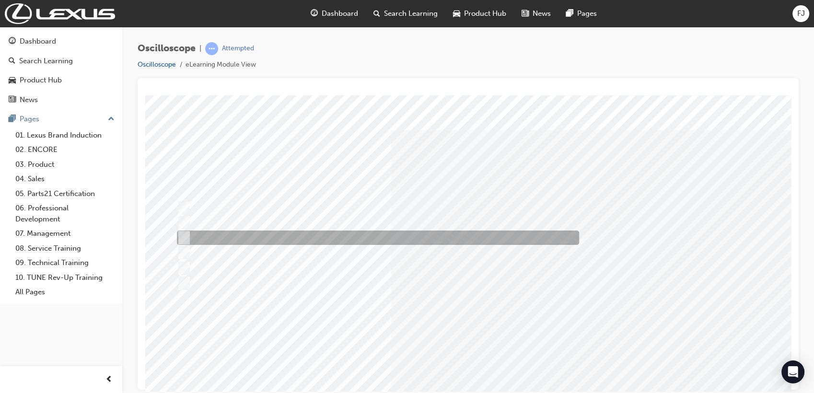
click at [184, 231] on div at bounding box center [376, 238] width 402 height 14
radio input "true"
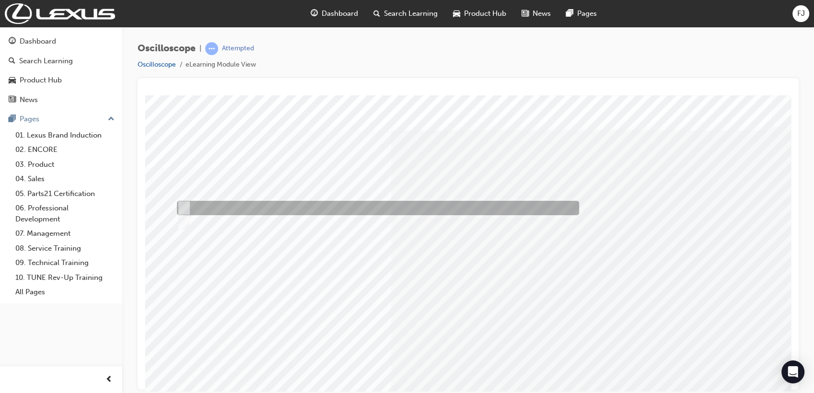
click at [191, 203] on div at bounding box center [376, 208] width 402 height 14
radio input "true"
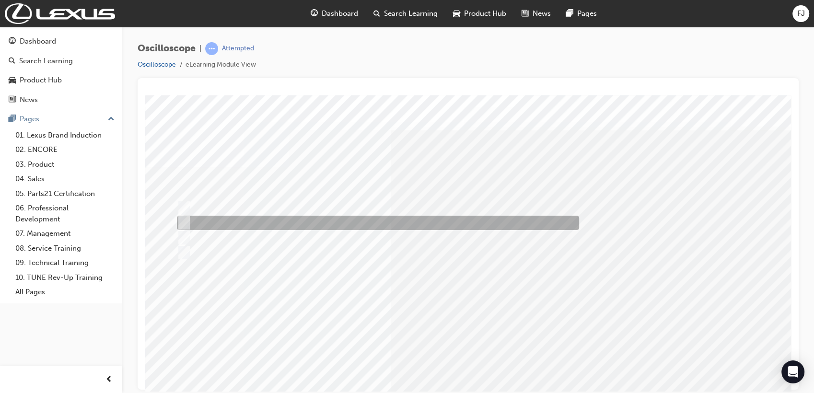
click at [185, 222] on input "How many times per second the signal state changes from high to low." at bounding box center [182, 223] width 11 height 11
radio input "true"
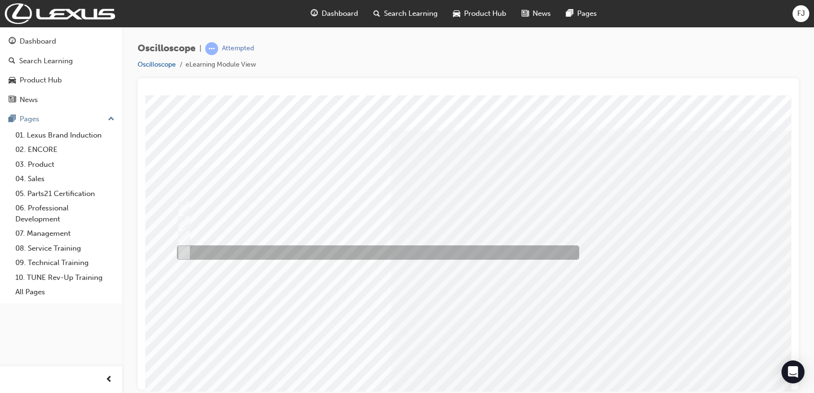
click at [187, 249] on input "How long a signal stays ON or OFF." at bounding box center [182, 252] width 11 height 11
radio input "true"
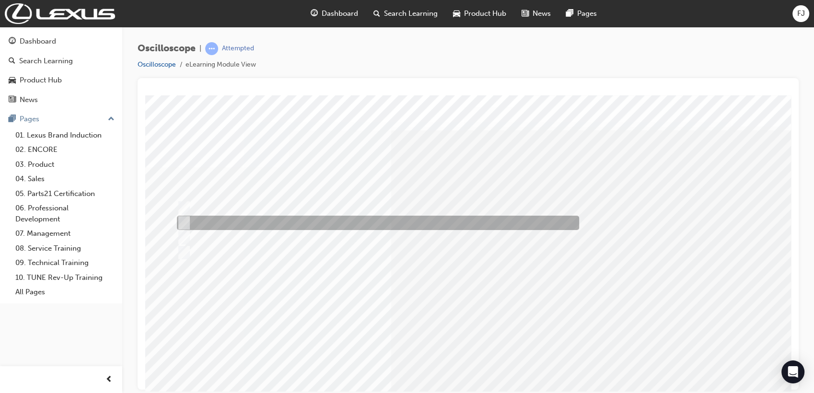
click at [187, 222] on input "How many times per second the signal state changes from high to low." at bounding box center [182, 223] width 11 height 11
radio input "true"
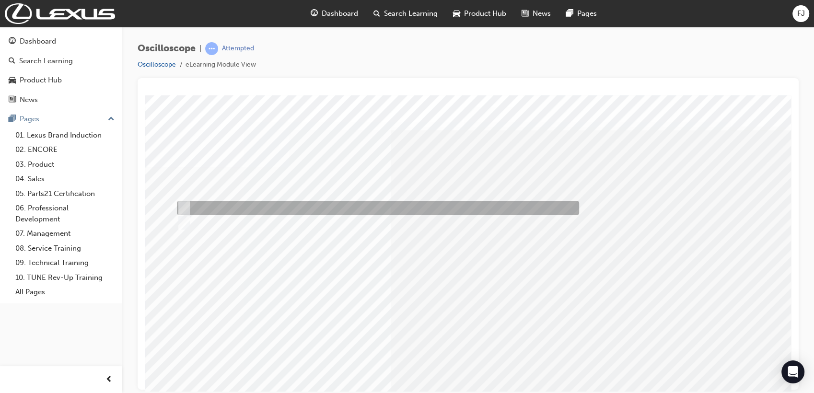
click at [187, 206] on input "True" at bounding box center [182, 208] width 11 height 11
radio input "true"
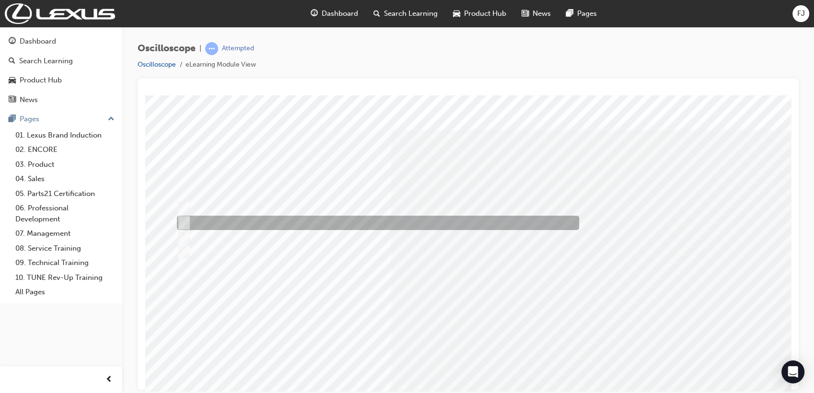
click at [186, 218] on input "How many times per second the signal state changes from high to low." at bounding box center [182, 223] width 11 height 11
radio input "true"
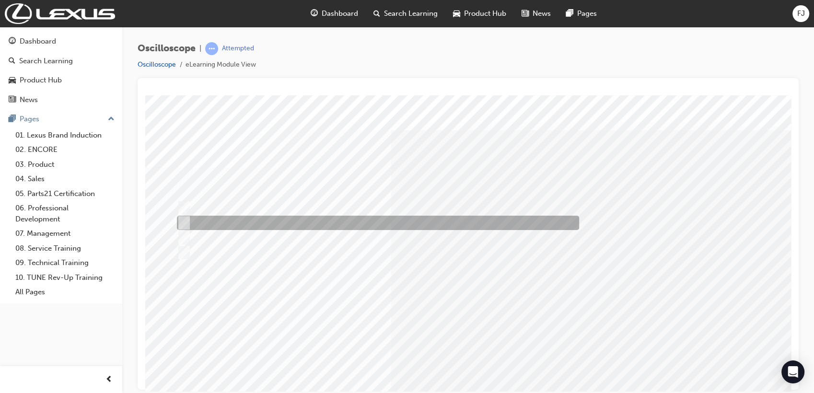
click at [182, 218] on input "How many times per second the signal state changes from high to low." at bounding box center [182, 223] width 11 height 11
radio input "true"
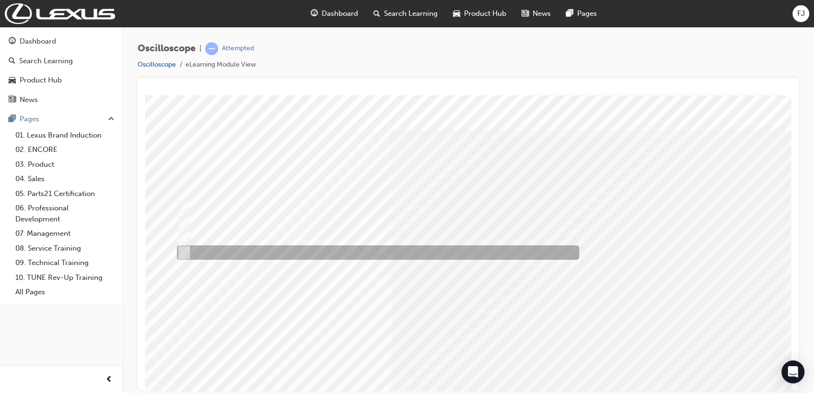
click at [184, 253] on input "How long a signal stays ON or OFF." at bounding box center [182, 252] width 11 height 11
radio input "true"
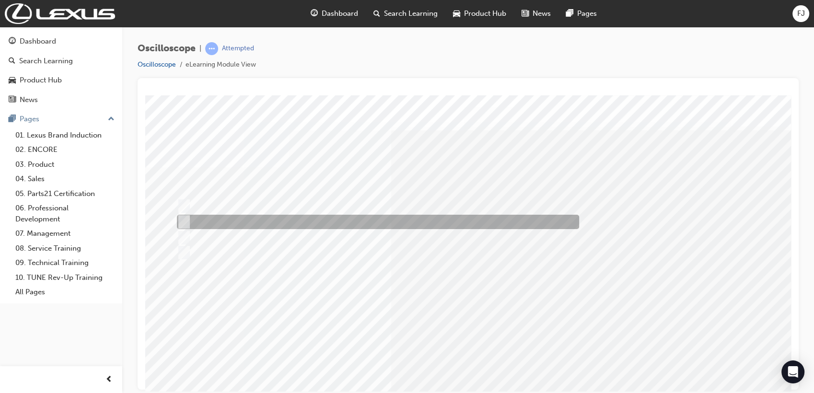
click at [182, 219] on input "The sensor can send analog and digital signals simultaneously to cover all base…" at bounding box center [182, 222] width 11 height 11
radio input "true"
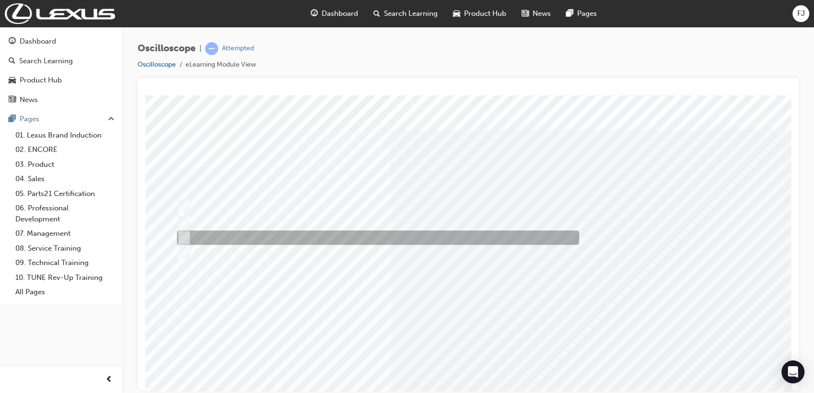
click at [181, 233] on input "A set of instructions for each possible condition an ECU may see." at bounding box center [182, 238] width 11 height 11
radio input "true"
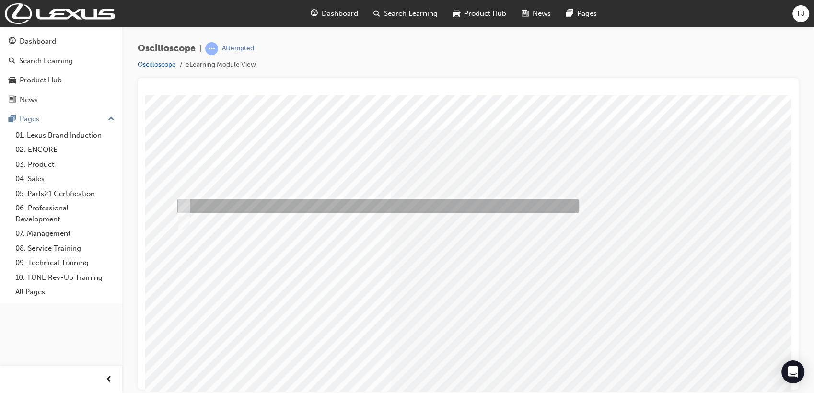
click at [180, 206] on input "Horizontal – Time & Vertical – Voltage" at bounding box center [182, 206] width 11 height 11
radio input "true"
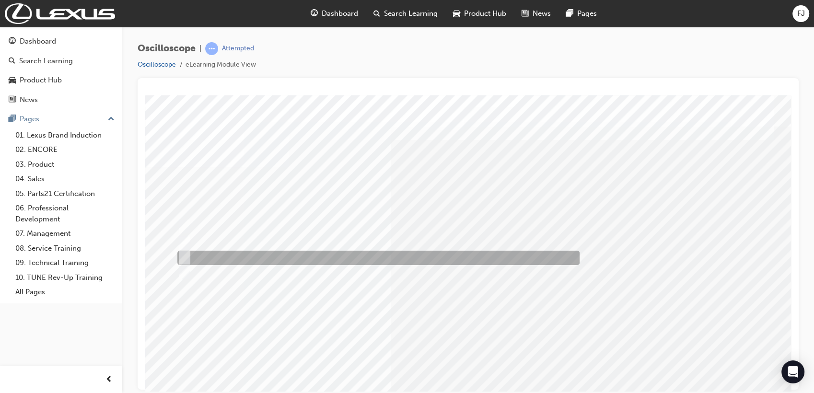
click at [184, 253] on input "The channel check box has been left unchecked." at bounding box center [182, 258] width 11 height 11
radio input "true"
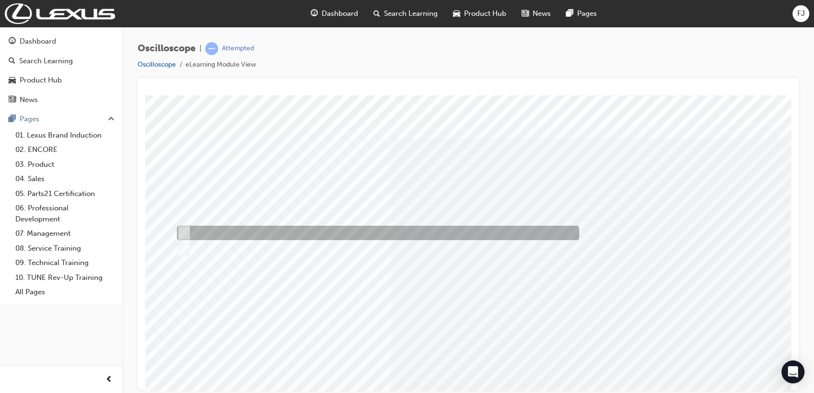
click at [187, 230] on input "They must be all the same." at bounding box center [182, 233] width 11 height 11
radio input "true"
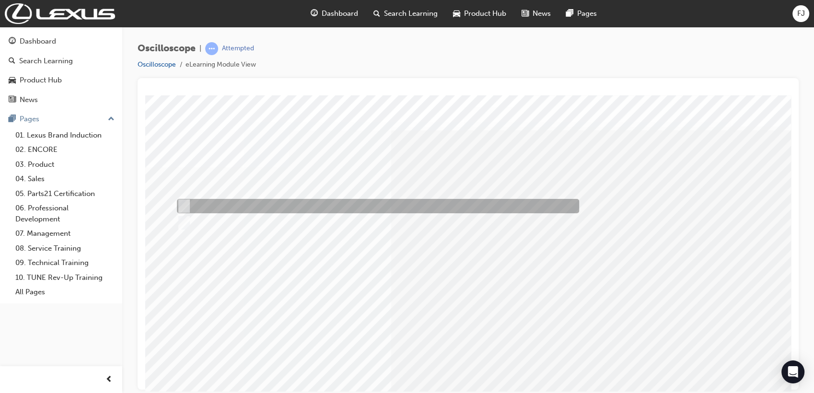
click at [187, 201] on input "They must be all the same." at bounding box center [182, 206] width 11 height 11
radio input "true"
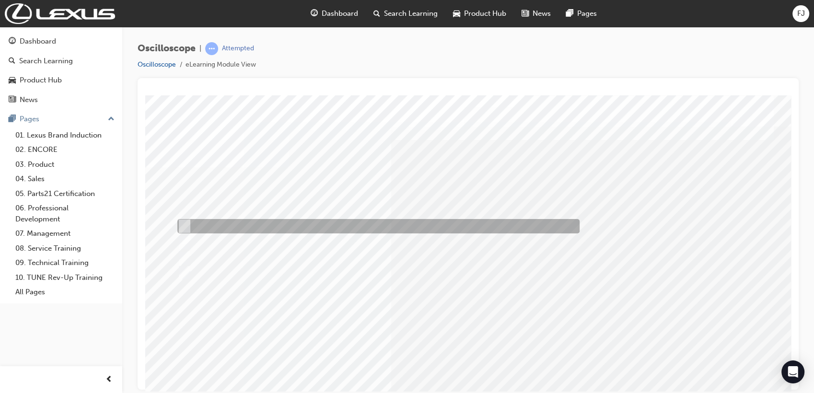
click at [184, 221] on input "Set multiple trigger conditions allowing a readable waveform" at bounding box center [182, 226] width 11 height 11
radio input "true"
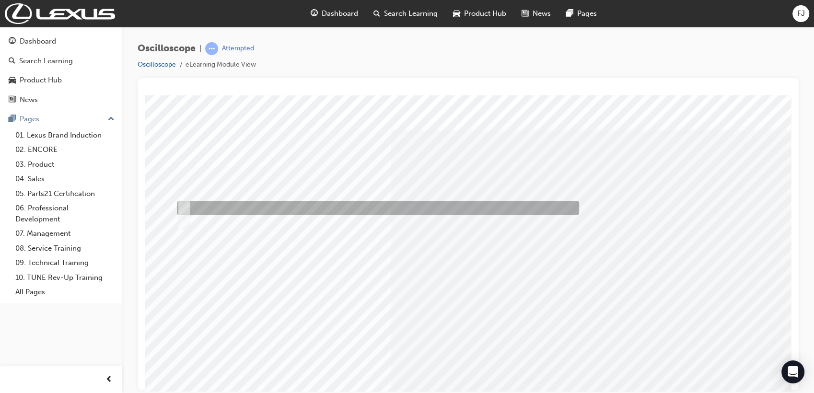
click at [193, 205] on div at bounding box center [376, 208] width 402 height 14
radio input "true"
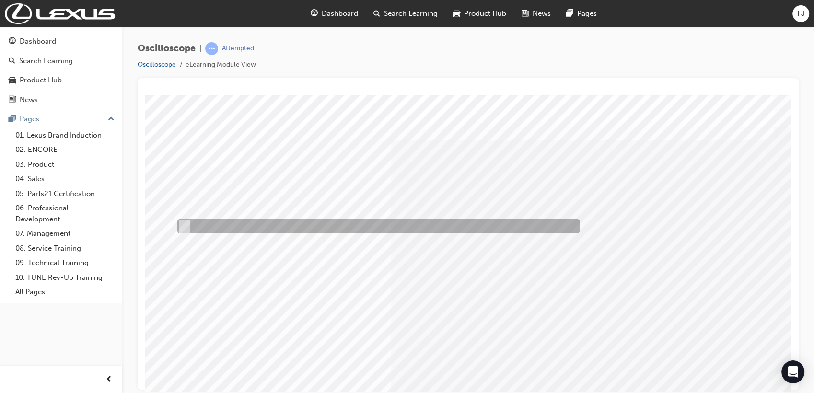
click at [184, 224] on input "Trigger position marker" at bounding box center [182, 226] width 11 height 11
radio input "true"
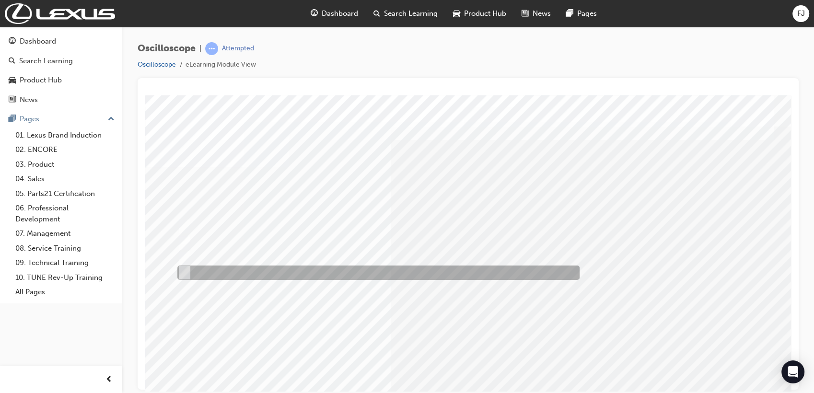
click at [180, 272] on input "Display area" at bounding box center [182, 273] width 11 height 11
radio input "true"
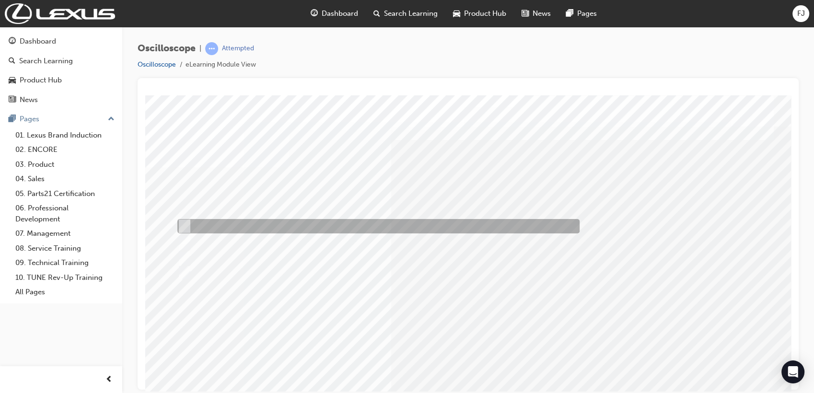
click at [180, 222] on input "Trigger level marker" at bounding box center [182, 226] width 11 height 11
radio input "true"
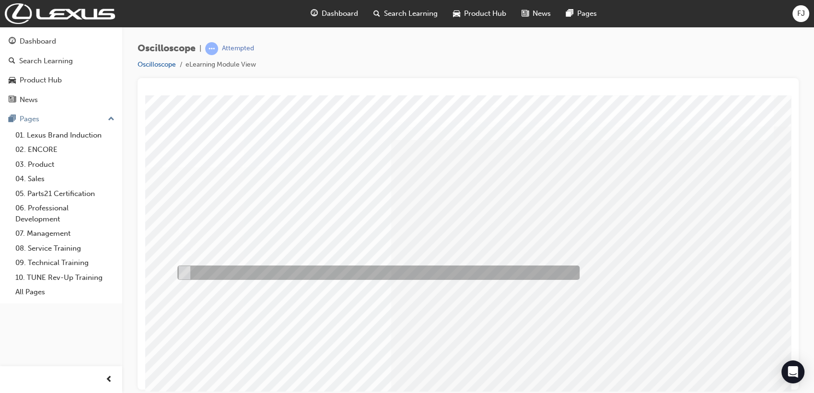
click at [180, 270] on input "Normal mode" at bounding box center [182, 273] width 11 height 11
radio input "true"
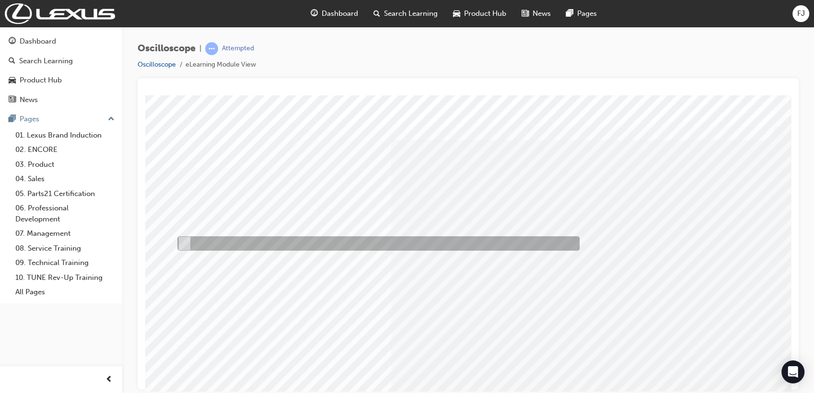
click at [184, 239] on input "Upwards = voltage same or higher and downwards = voltage same or lower" at bounding box center [182, 243] width 11 height 11
radio input "true"
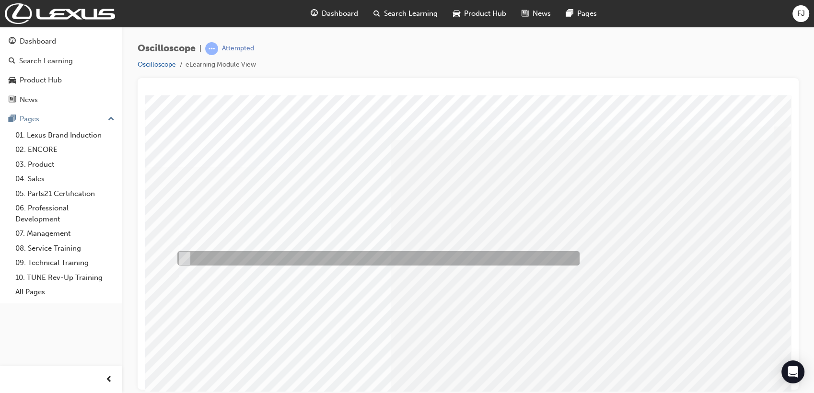
click at [184, 253] on input "Adjust the voltage and time scale divisions" at bounding box center [182, 258] width 11 height 11
radio input "true"
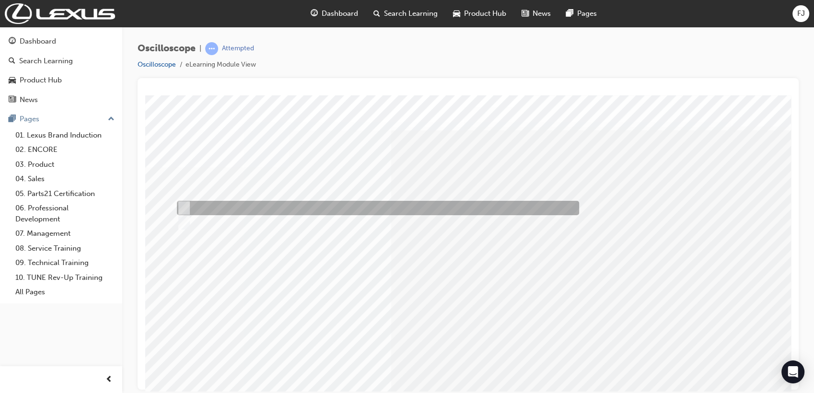
click at [184, 201] on div at bounding box center [376, 208] width 402 height 14
radio input "true"
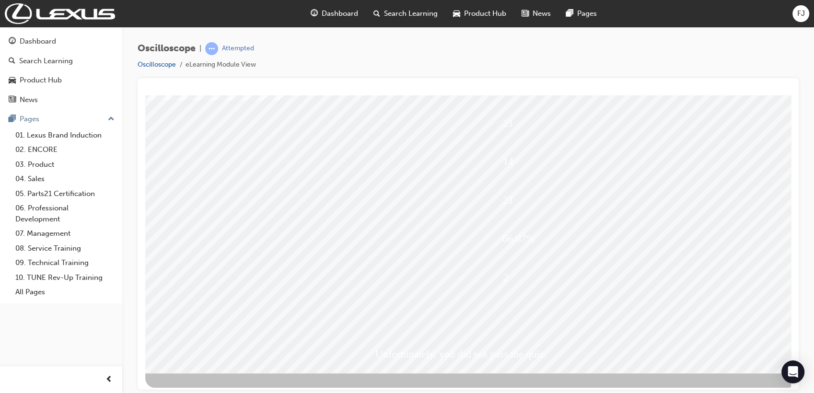
scroll to position [71, 0]
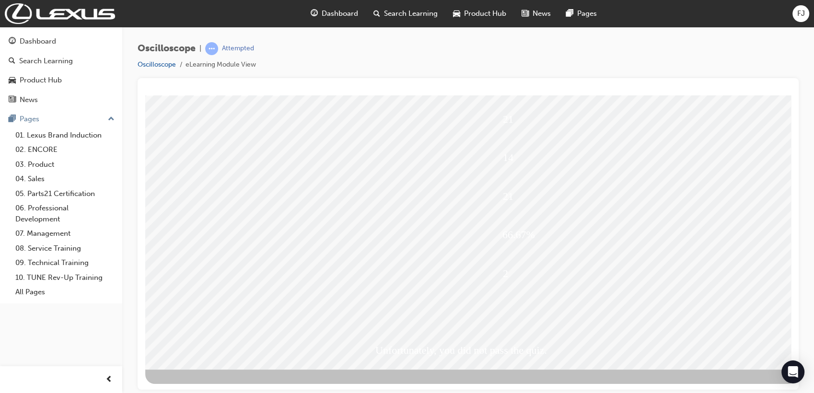
click at [732, 13] on div "FJ" at bounding box center [801, 13] width 17 height 17
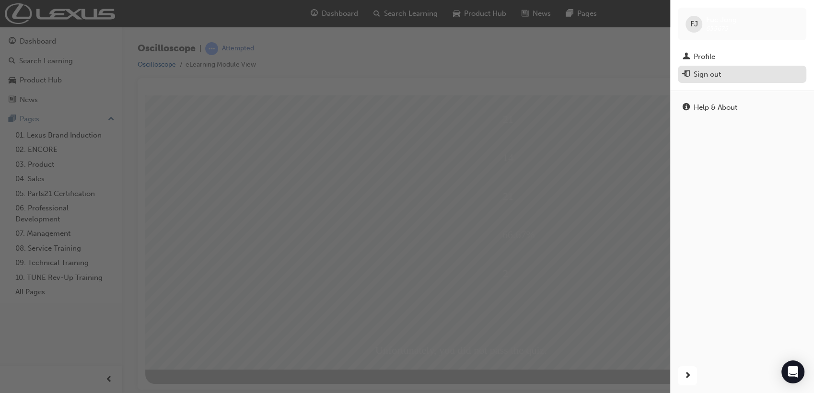
click at [706, 76] on div "Sign out" at bounding box center [707, 74] width 27 height 11
